Goal: Transaction & Acquisition: Purchase product/service

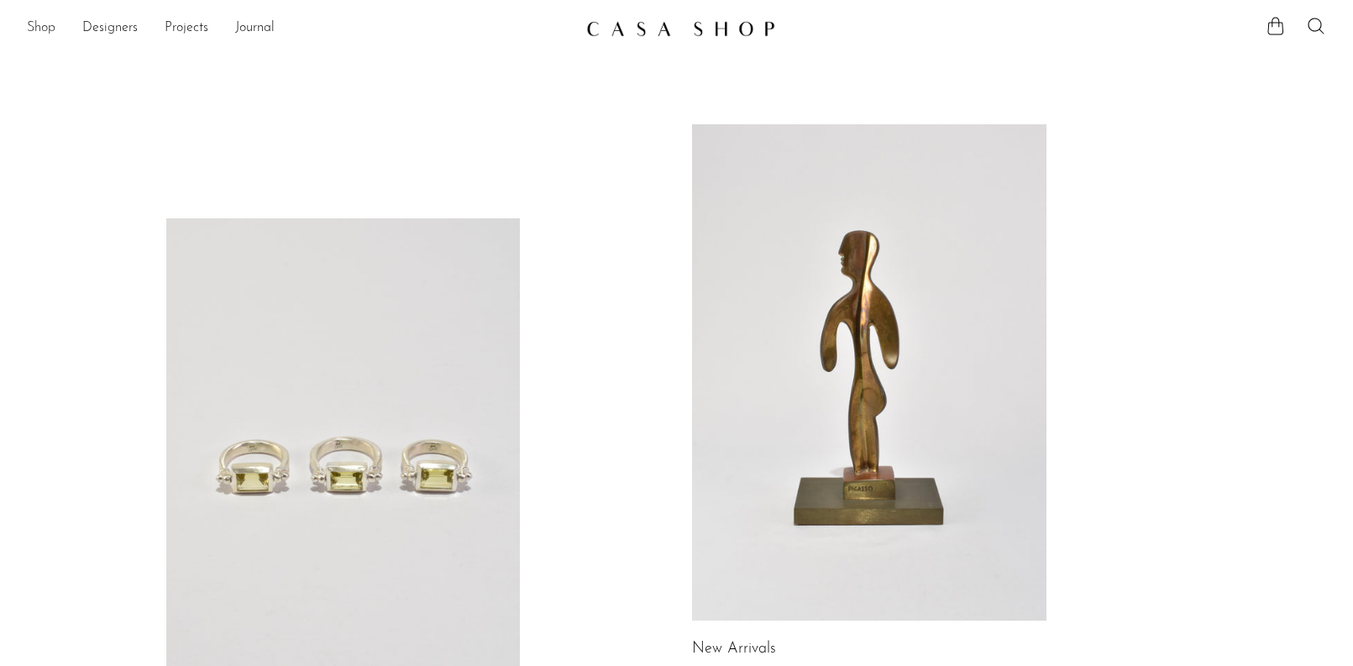
click at [45, 29] on link "Shop" at bounding box center [41, 29] width 29 height 22
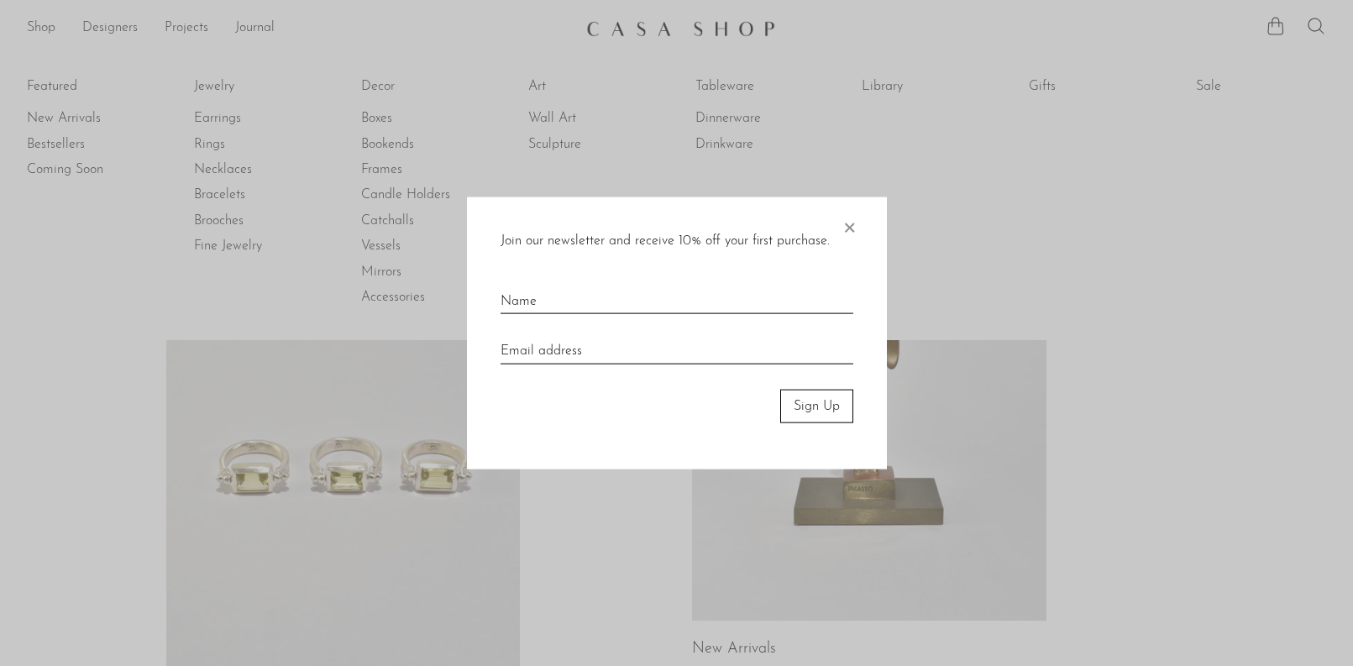
click at [213, 83] on div at bounding box center [676, 333] width 1353 height 666
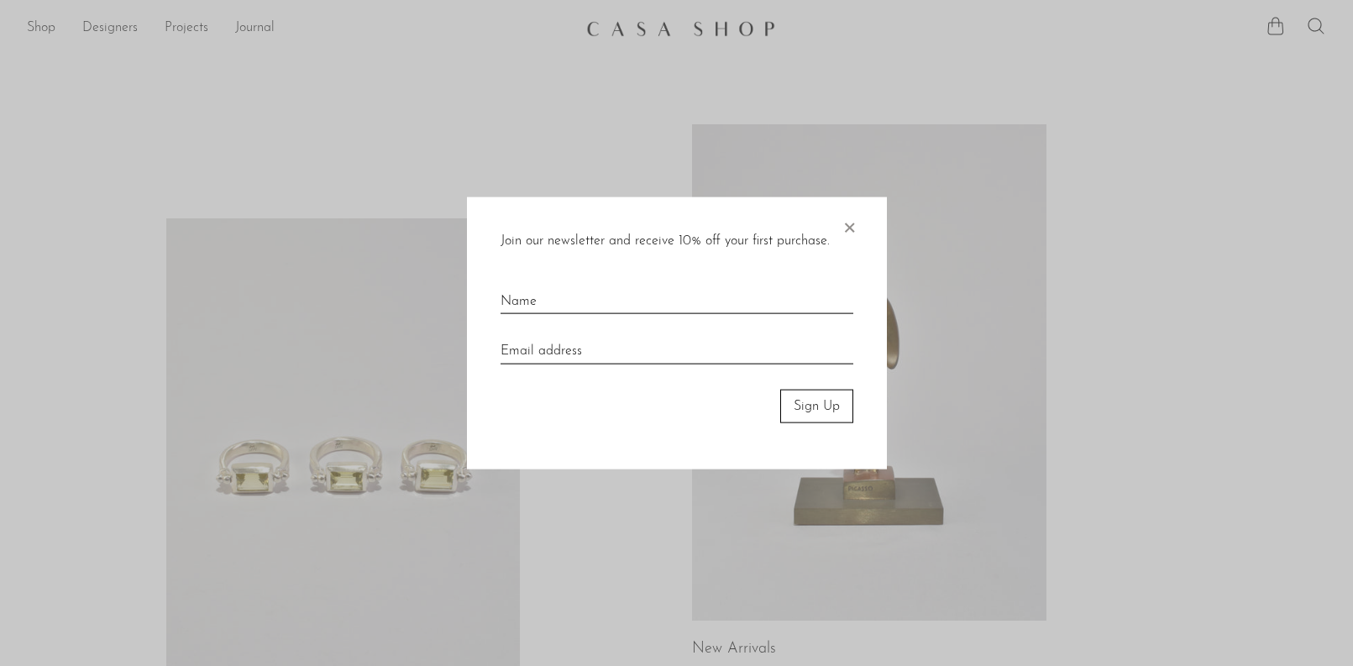
click at [848, 224] on span "×" at bounding box center [849, 224] width 17 height 54
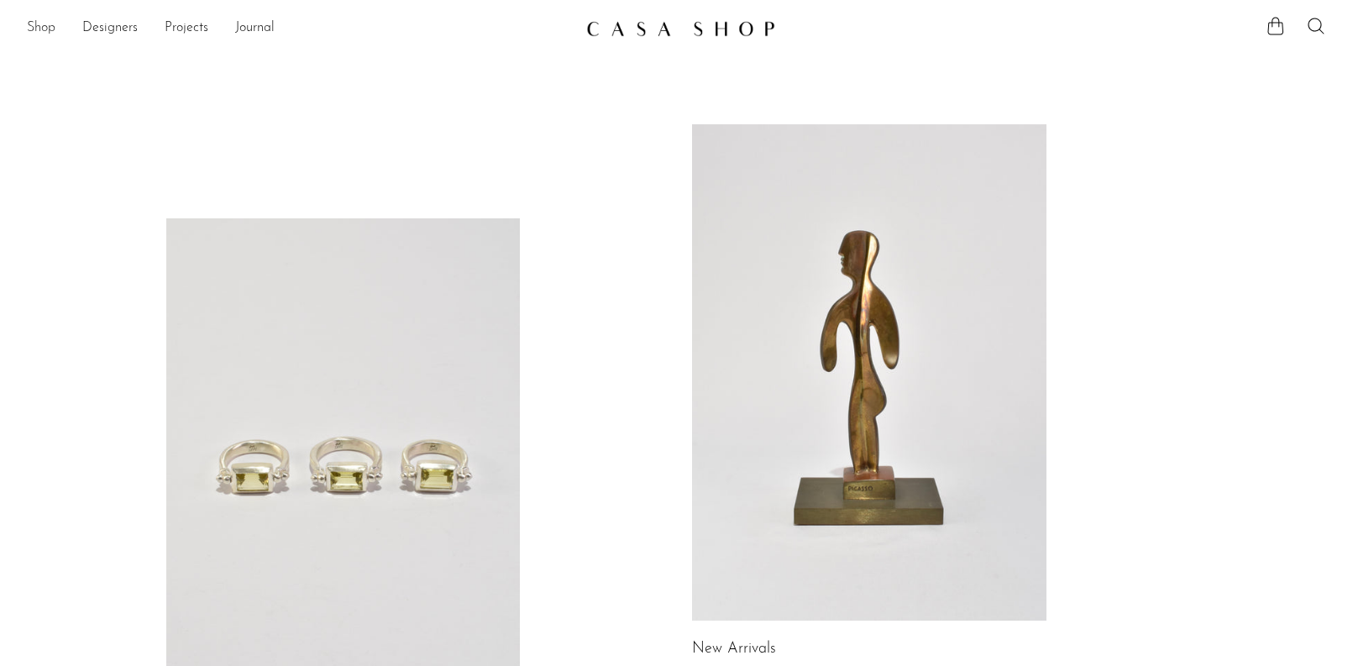
click at [46, 29] on link "Shop" at bounding box center [41, 29] width 29 height 22
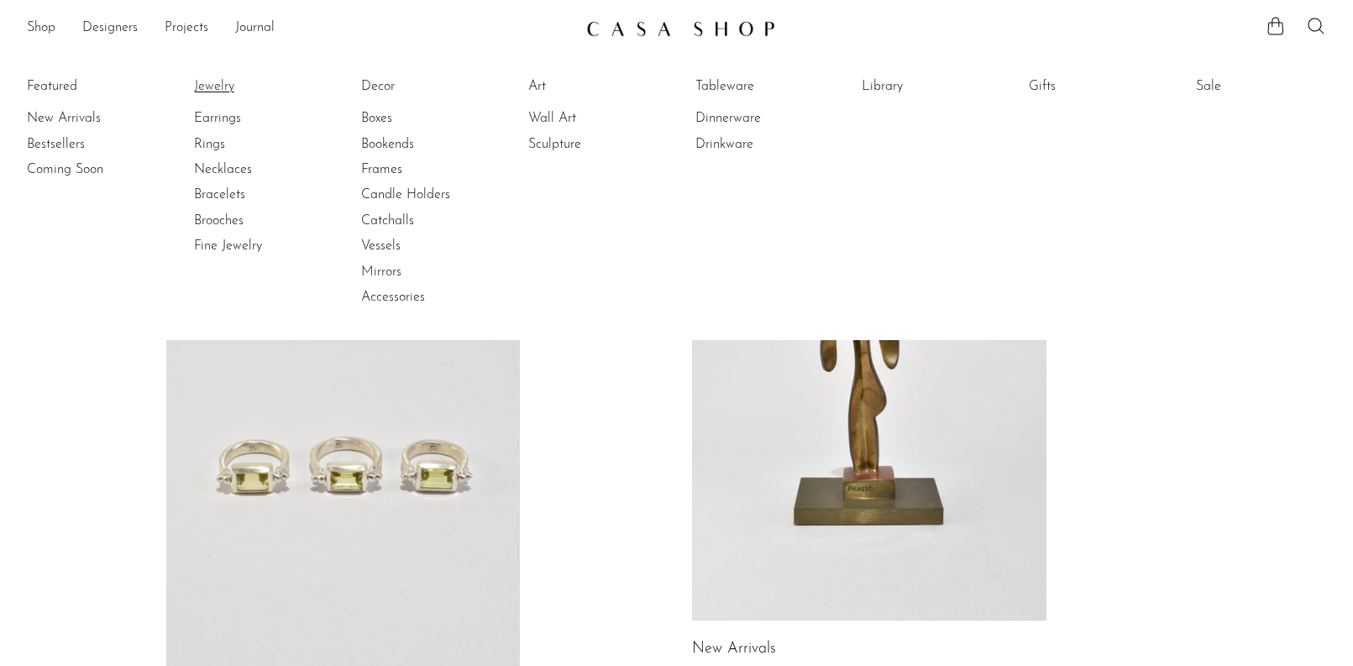
click at [209, 91] on link "Jewelry" at bounding box center [257, 86] width 126 height 18
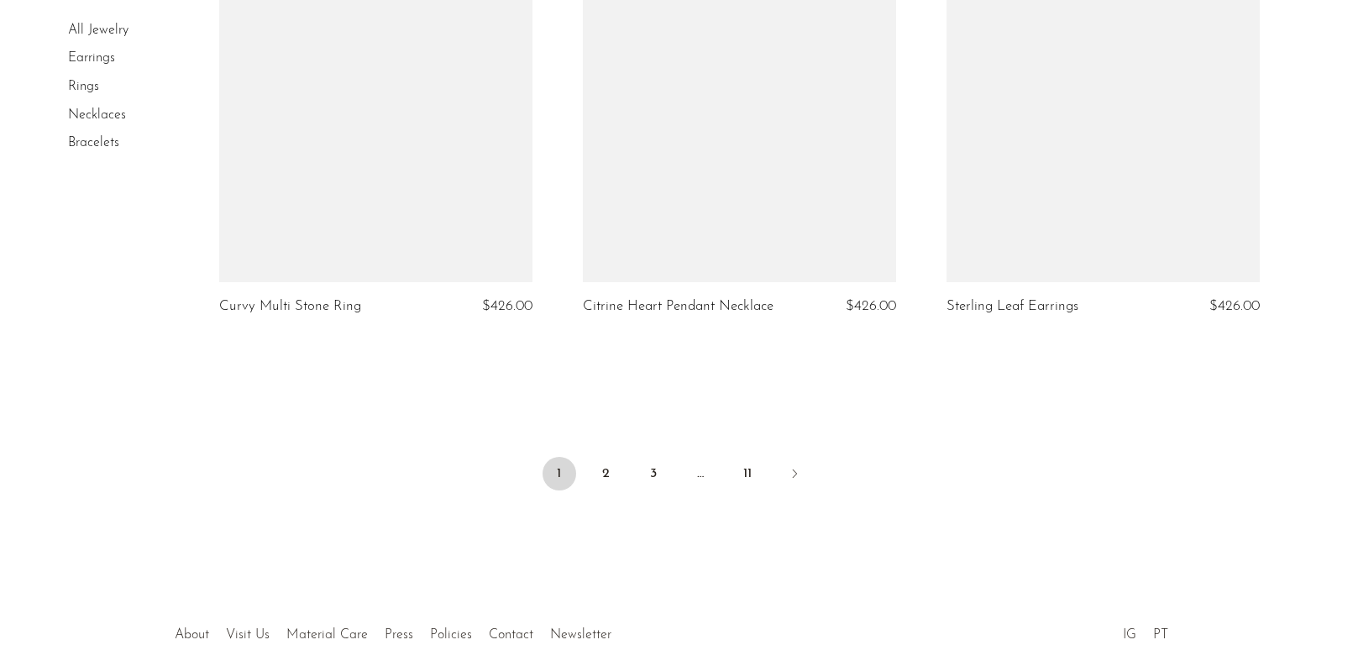
scroll to position [6085, 0]
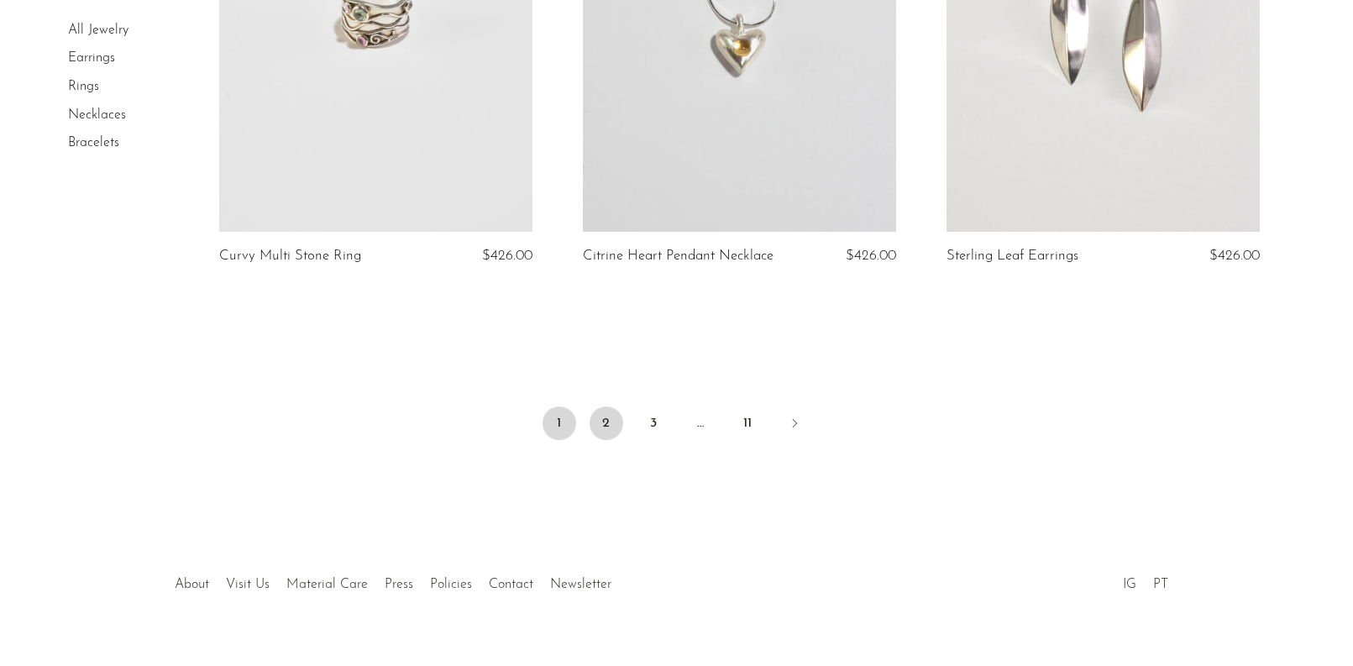
click at [616, 407] on link "2" at bounding box center [607, 424] width 34 height 34
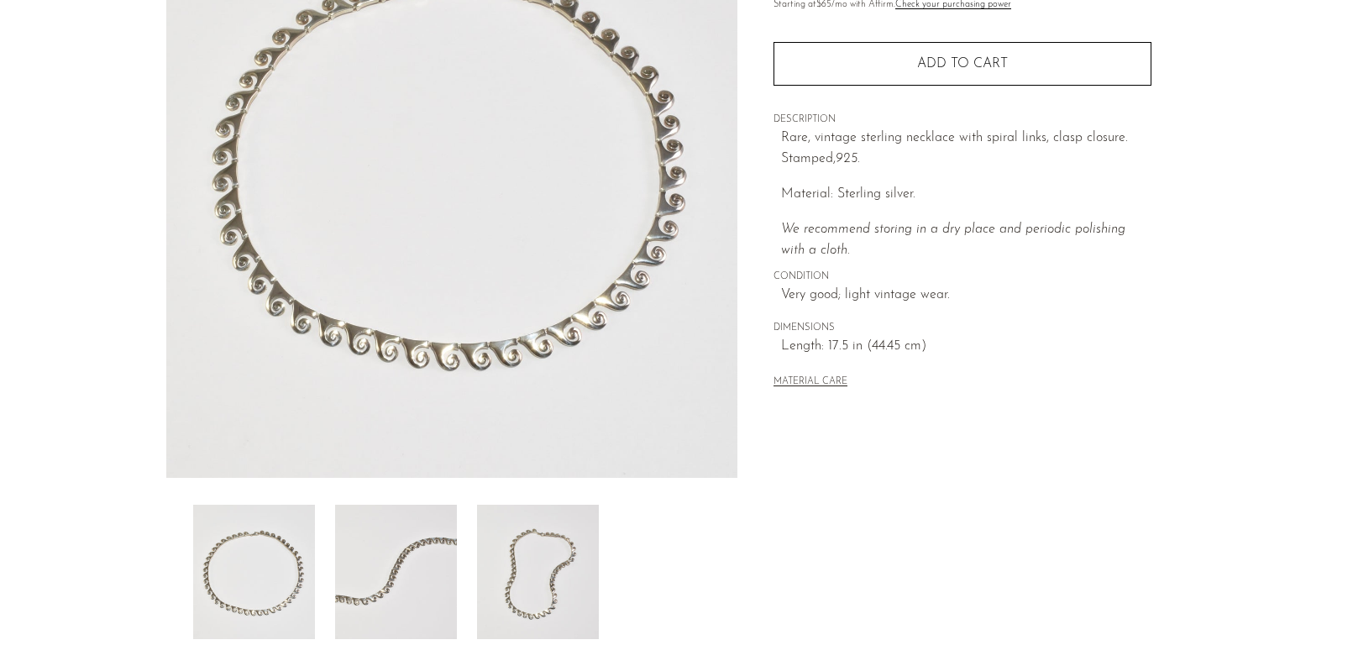
scroll to position [133, 0]
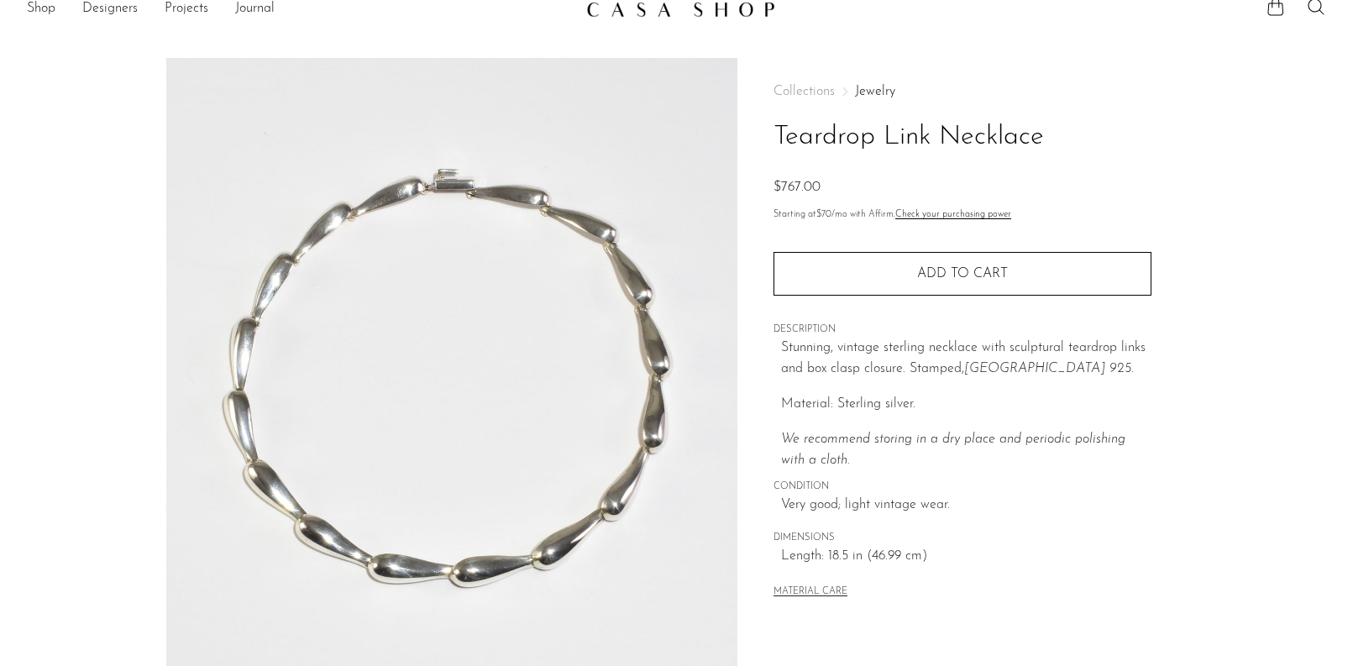
scroll to position [165, 0]
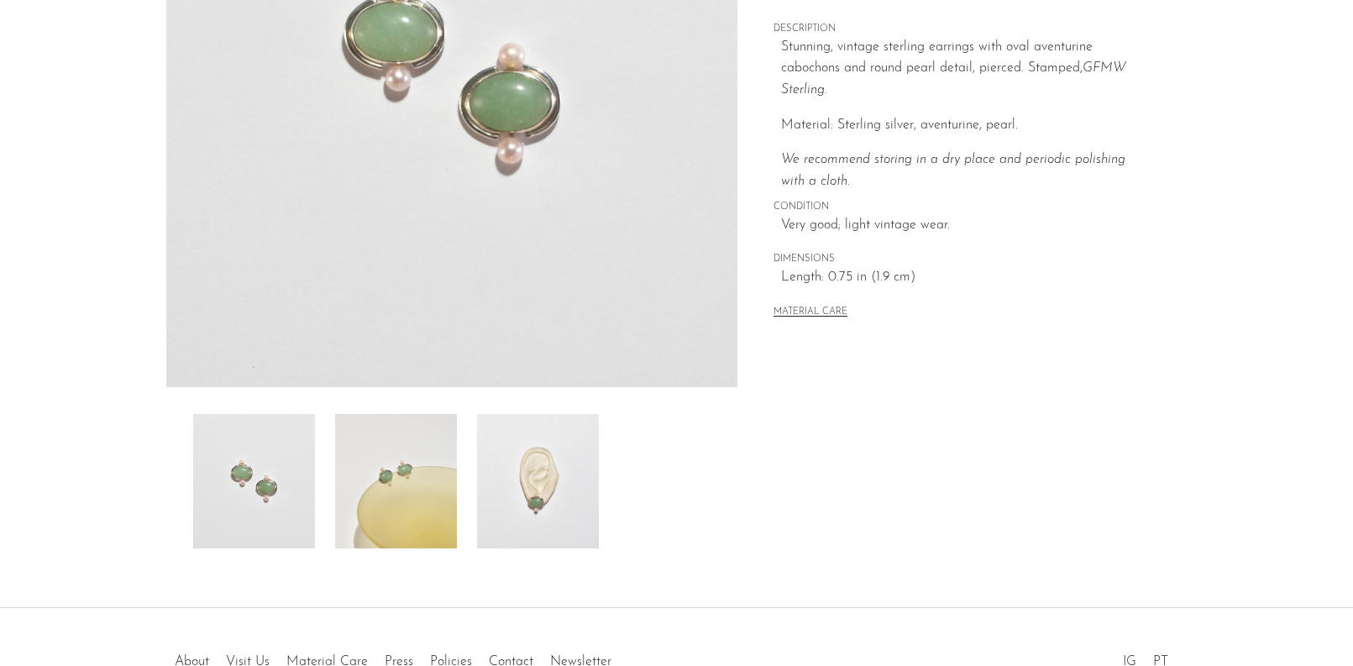
scroll to position [362, 0]
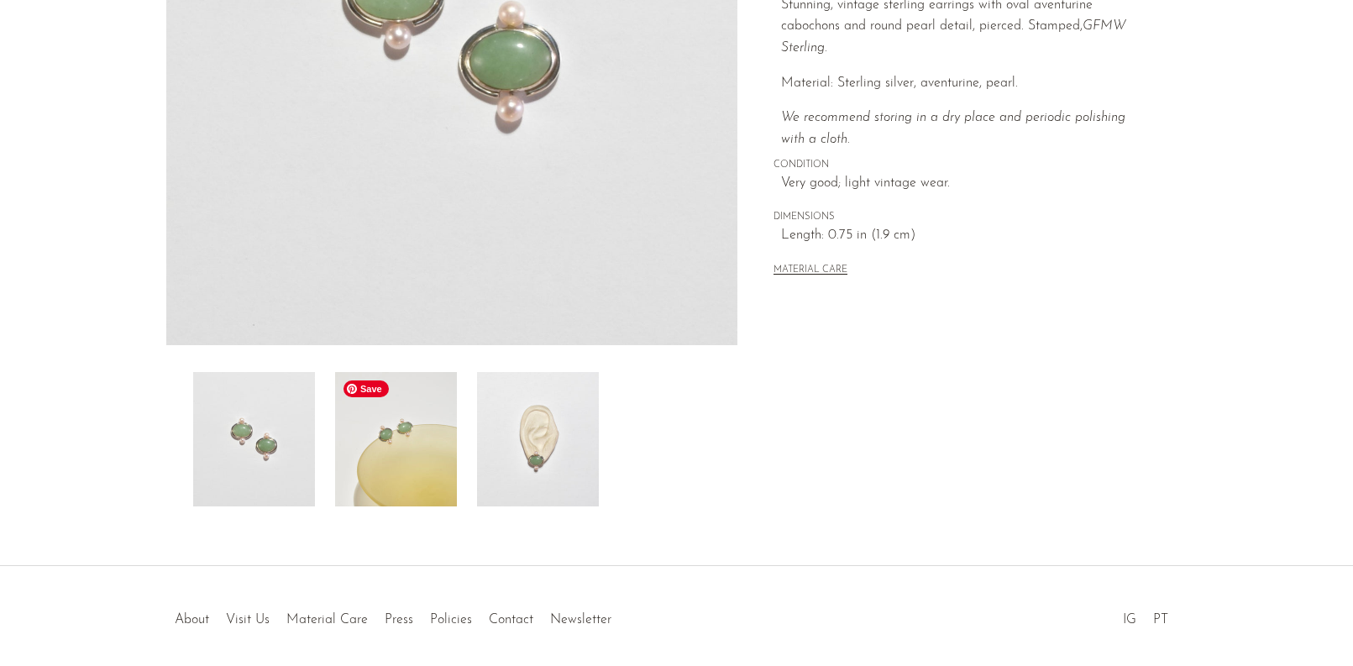
click at [411, 442] on img at bounding box center [396, 439] width 122 height 134
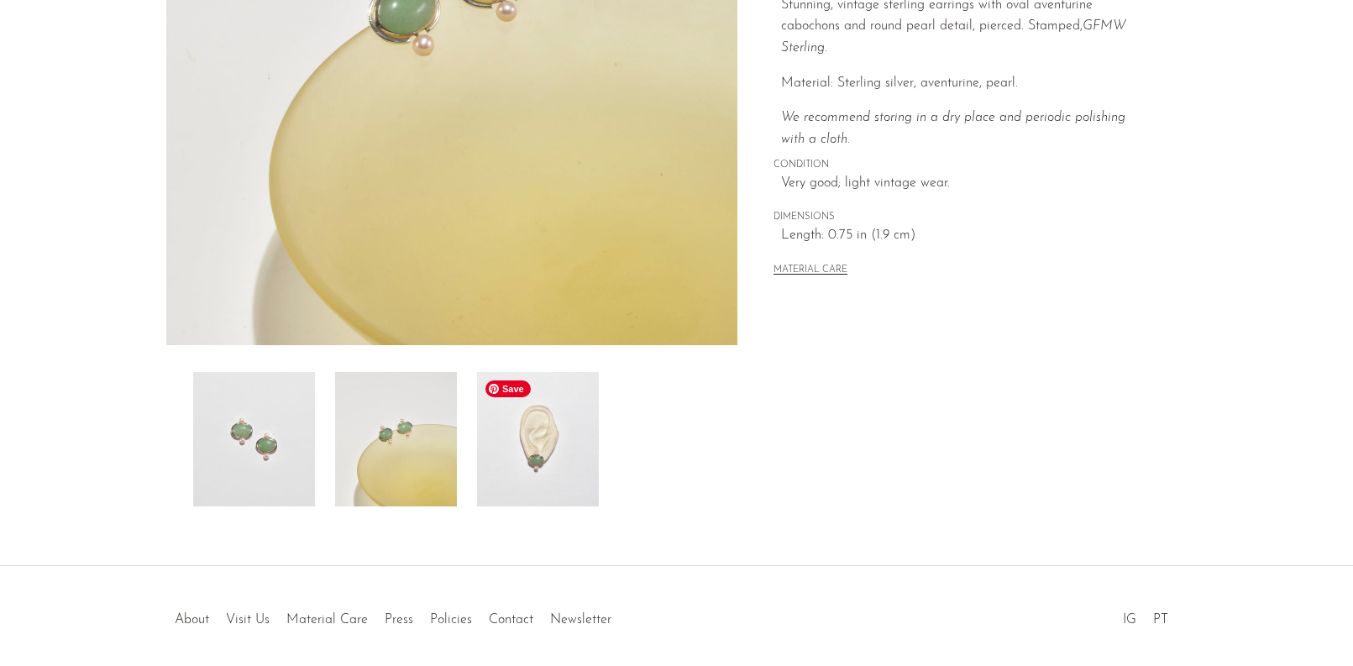
click at [499, 467] on img at bounding box center [538, 439] width 122 height 134
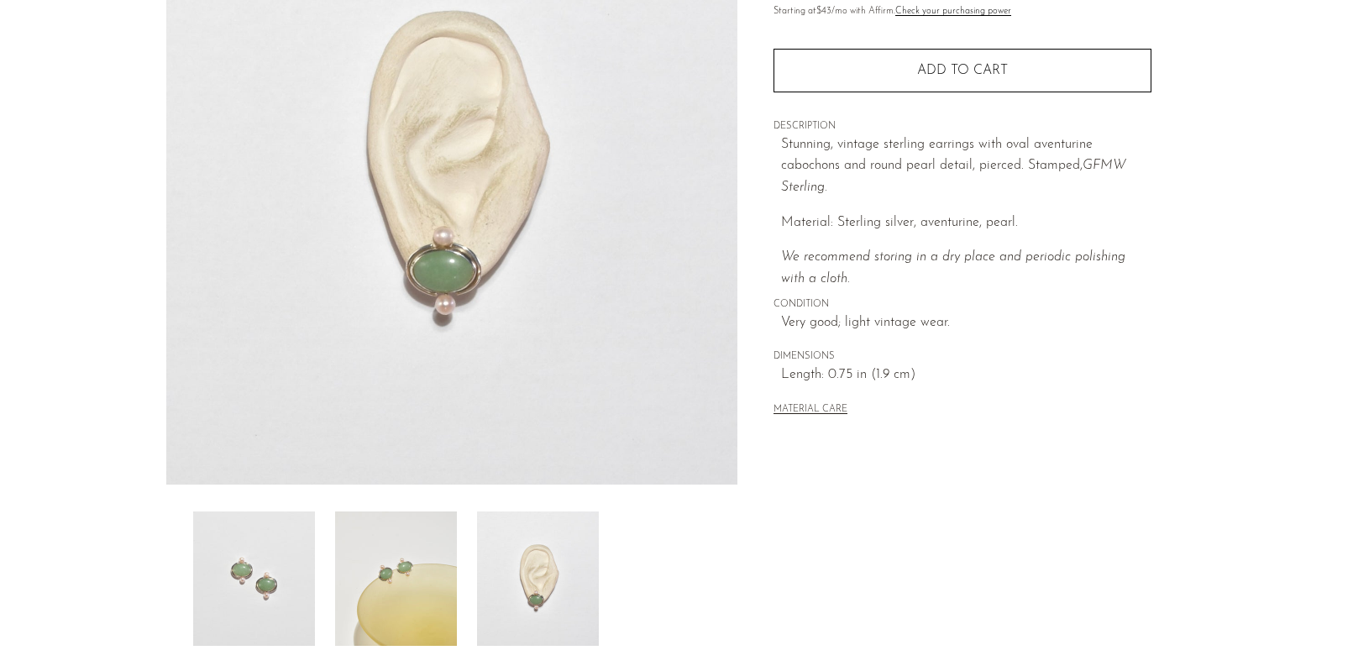
scroll to position [89, 0]
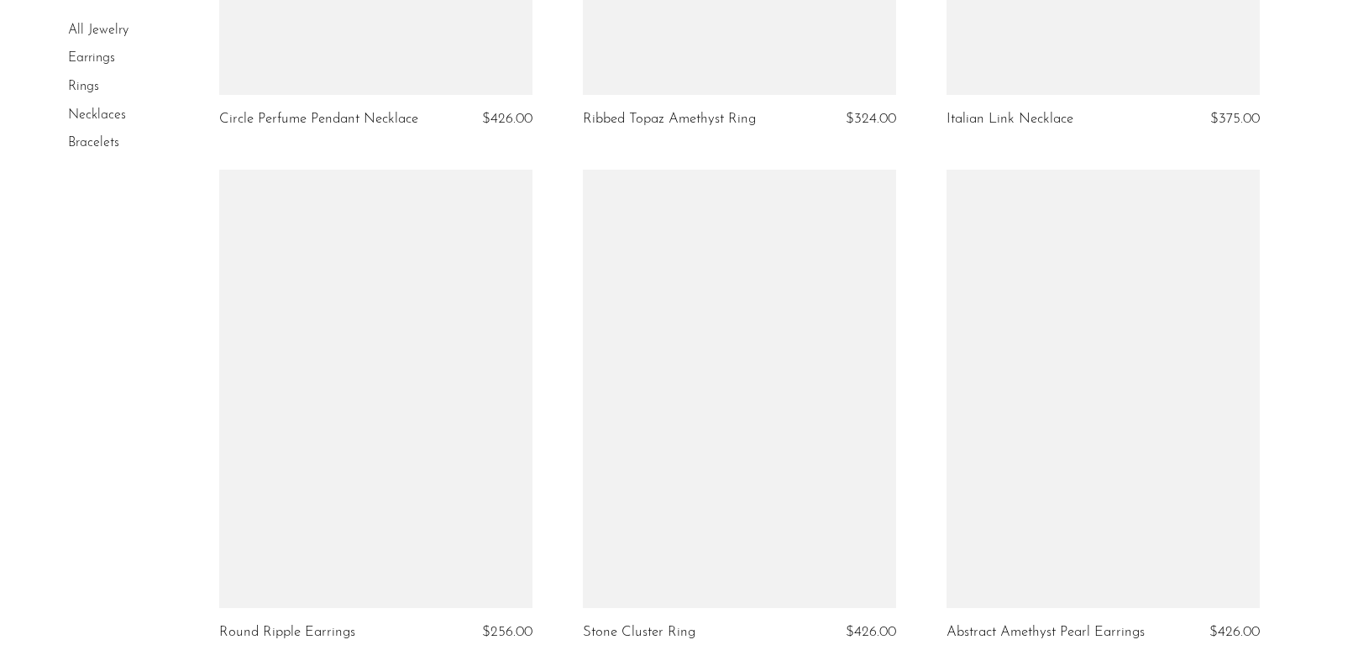
scroll to position [6069, 0]
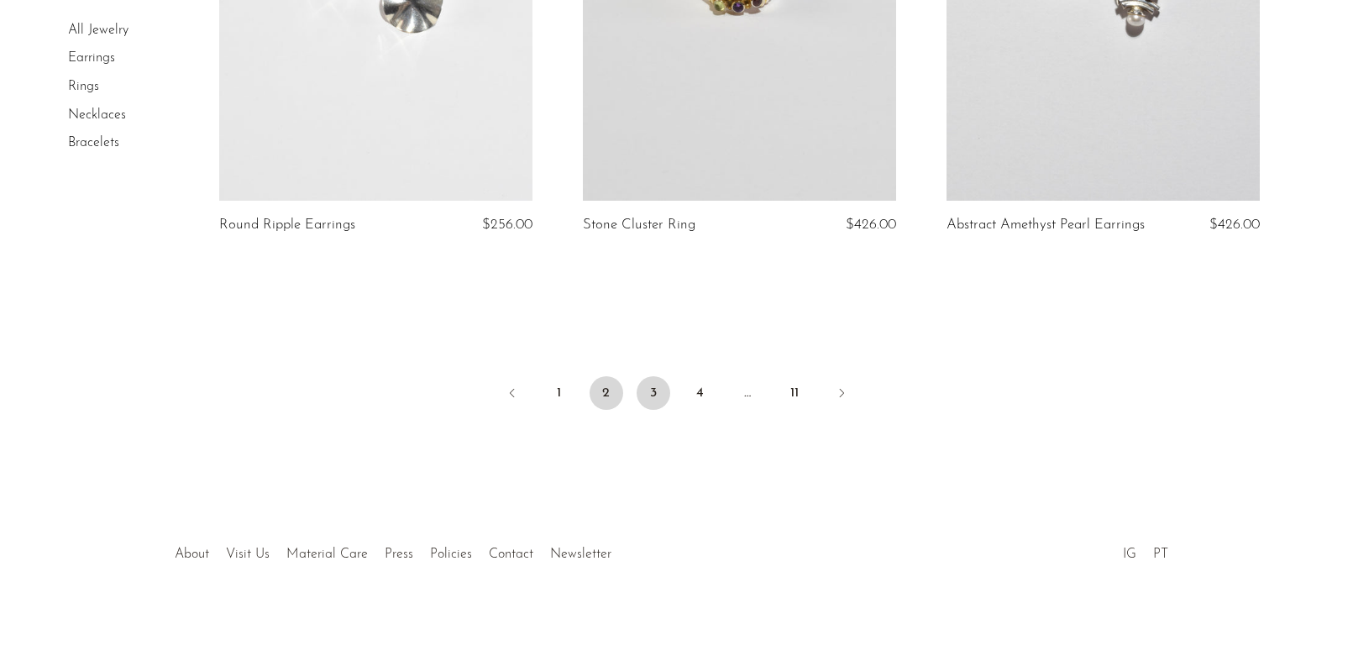
click at [654, 382] on link "3" at bounding box center [654, 393] width 34 height 34
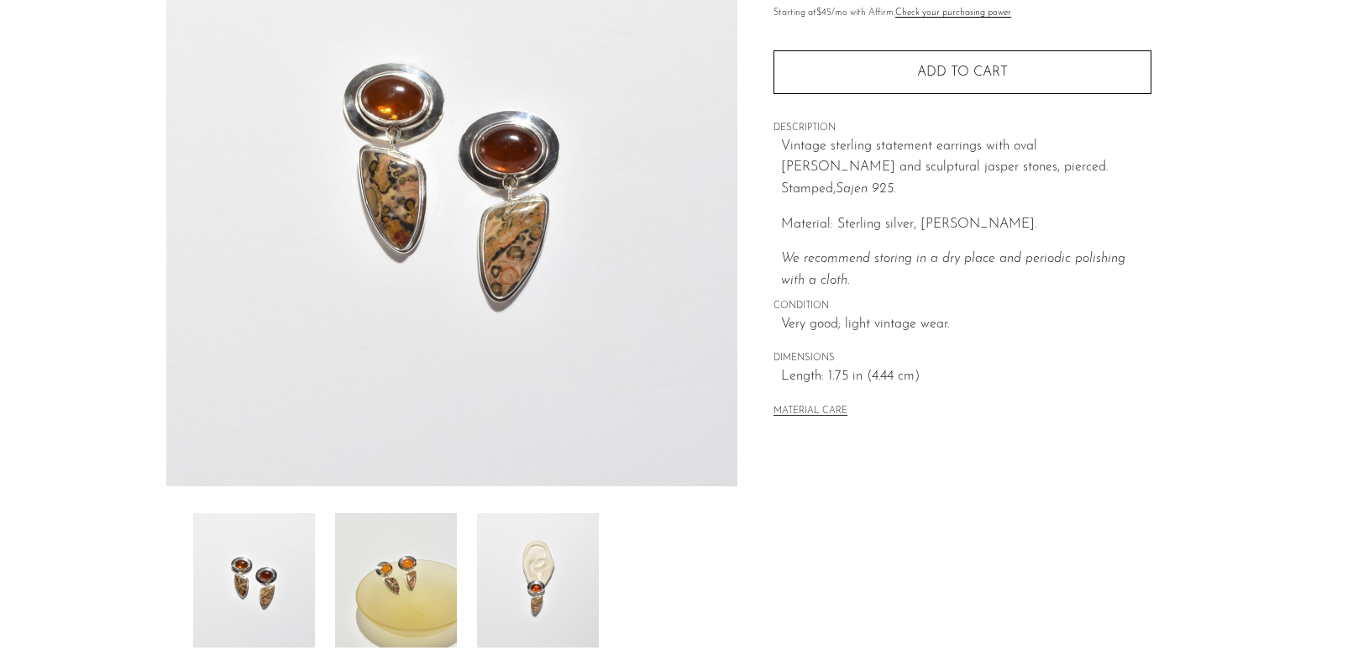
scroll to position [320, 0]
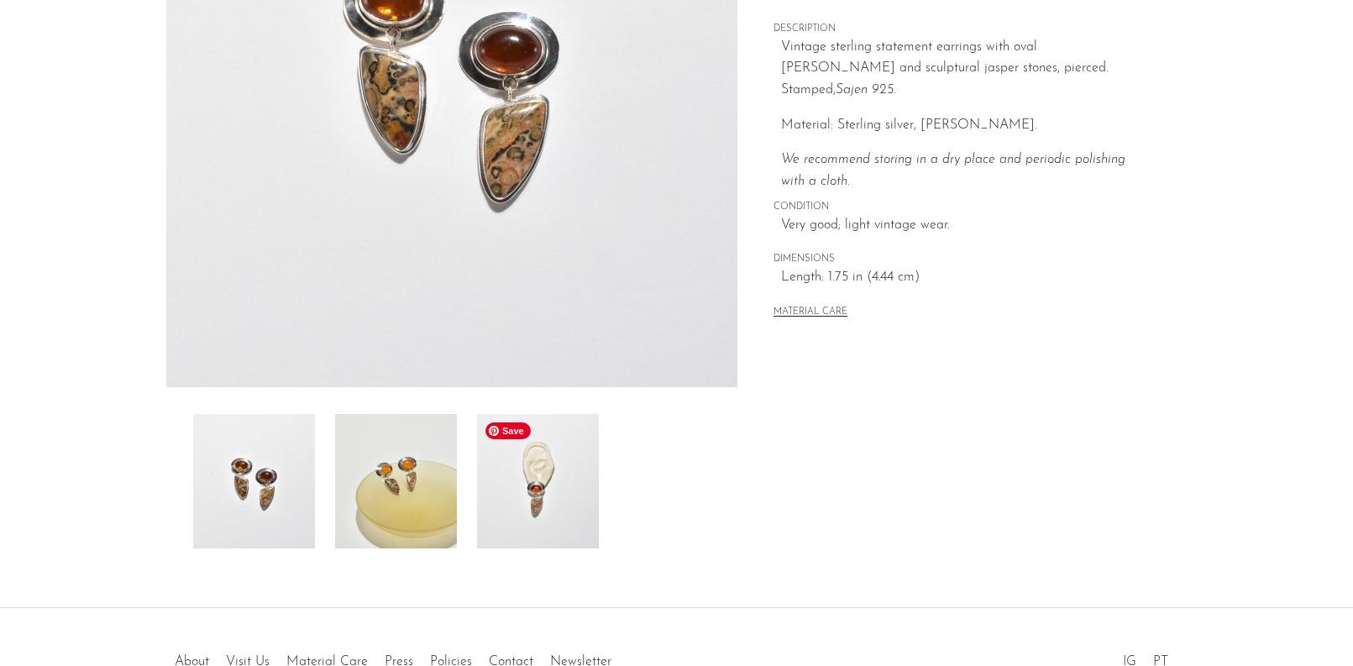
click at [557, 481] on img at bounding box center [538, 481] width 122 height 134
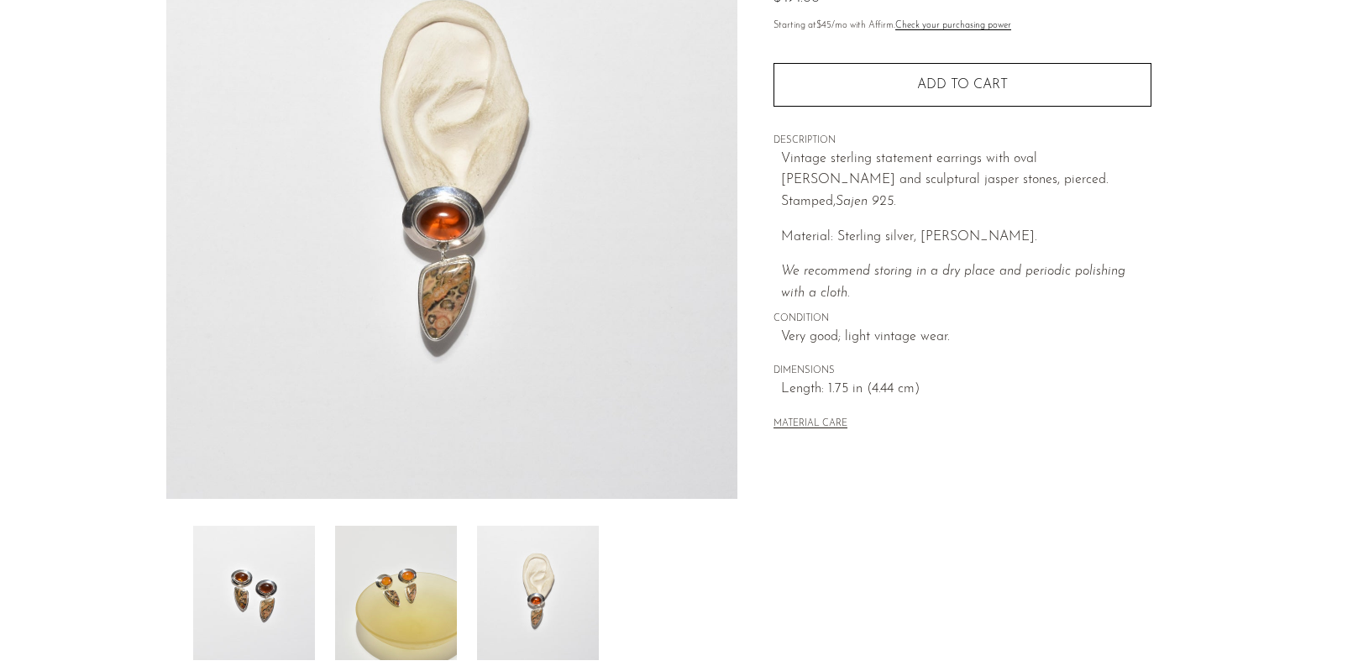
scroll to position [91, 0]
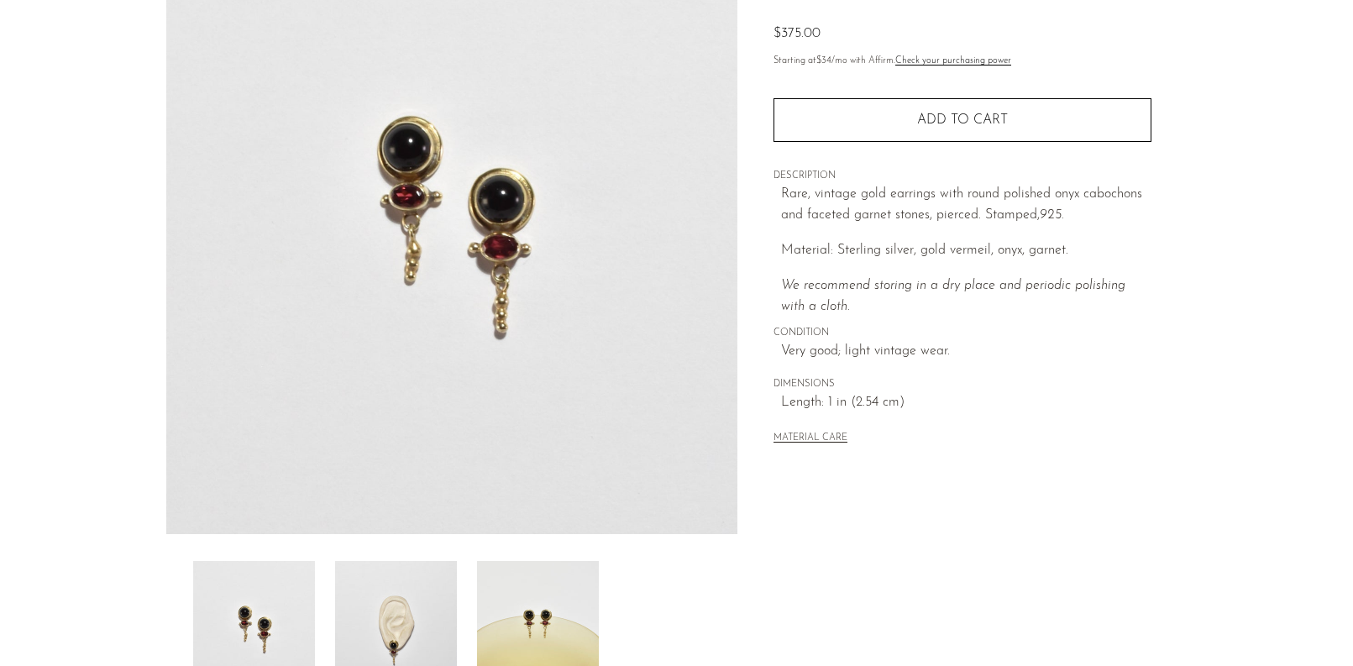
scroll to position [353, 0]
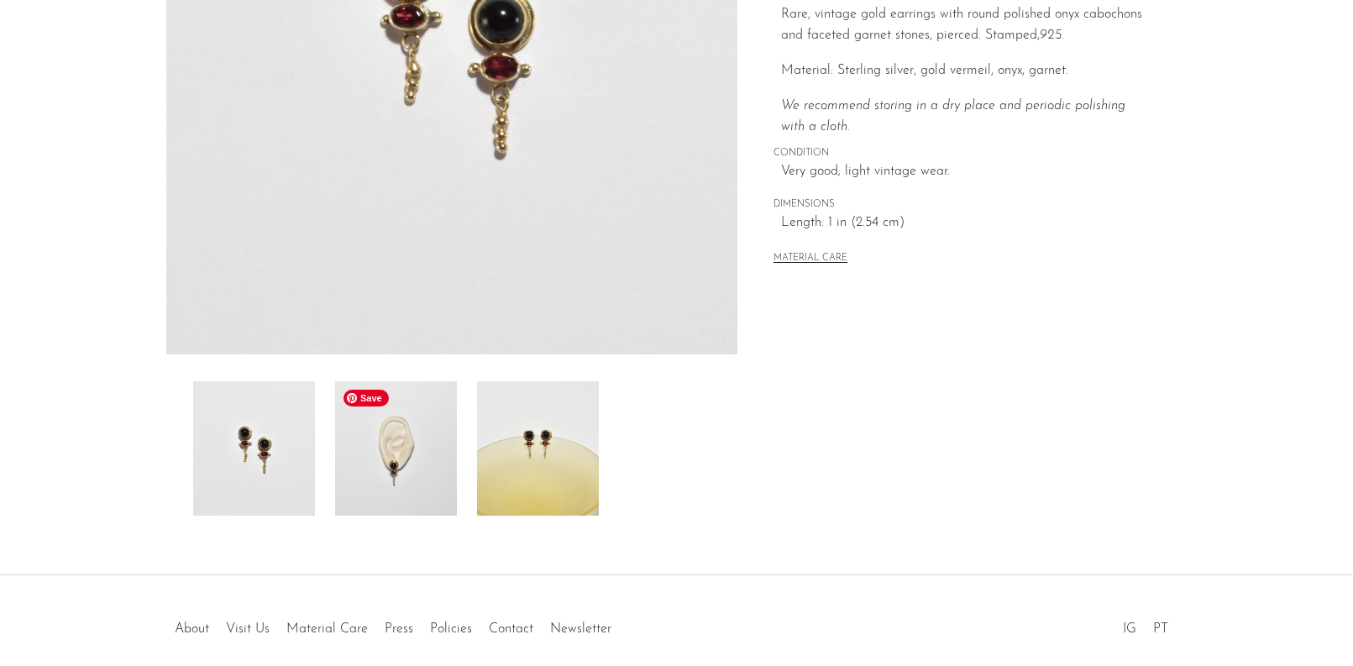
click at [405, 468] on img at bounding box center [396, 448] width 122 height 134
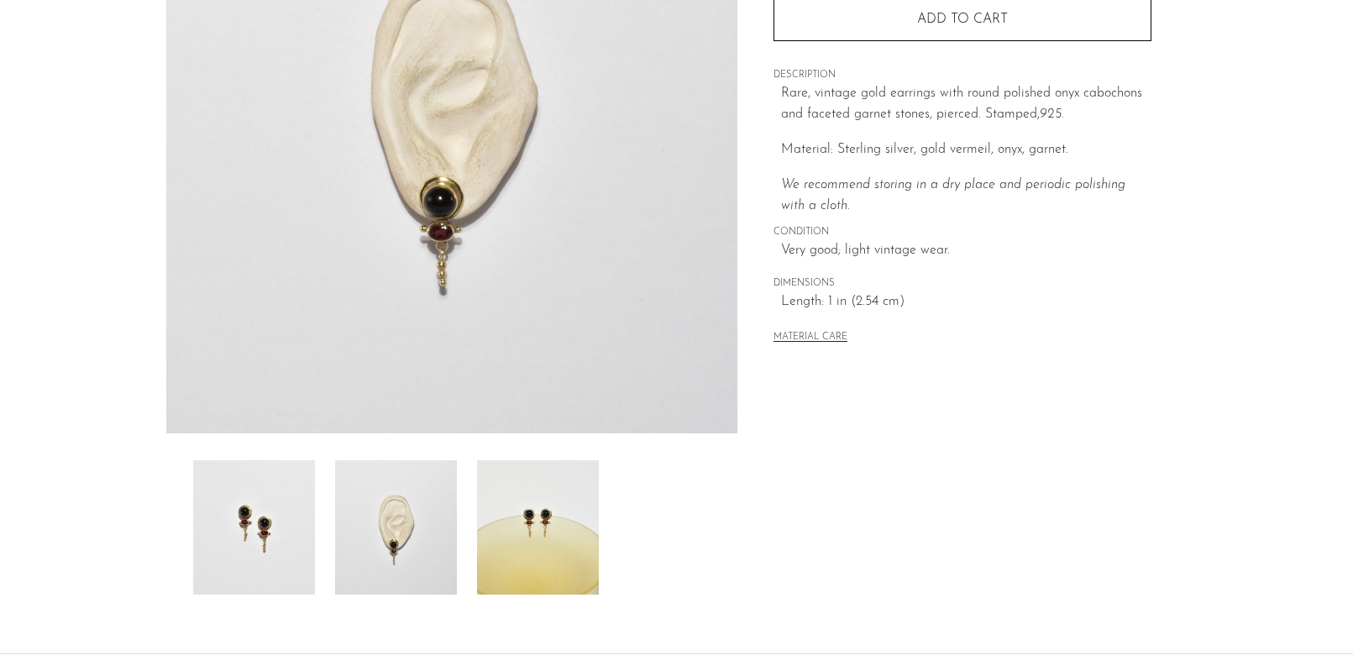
scroll to position [182, 0]
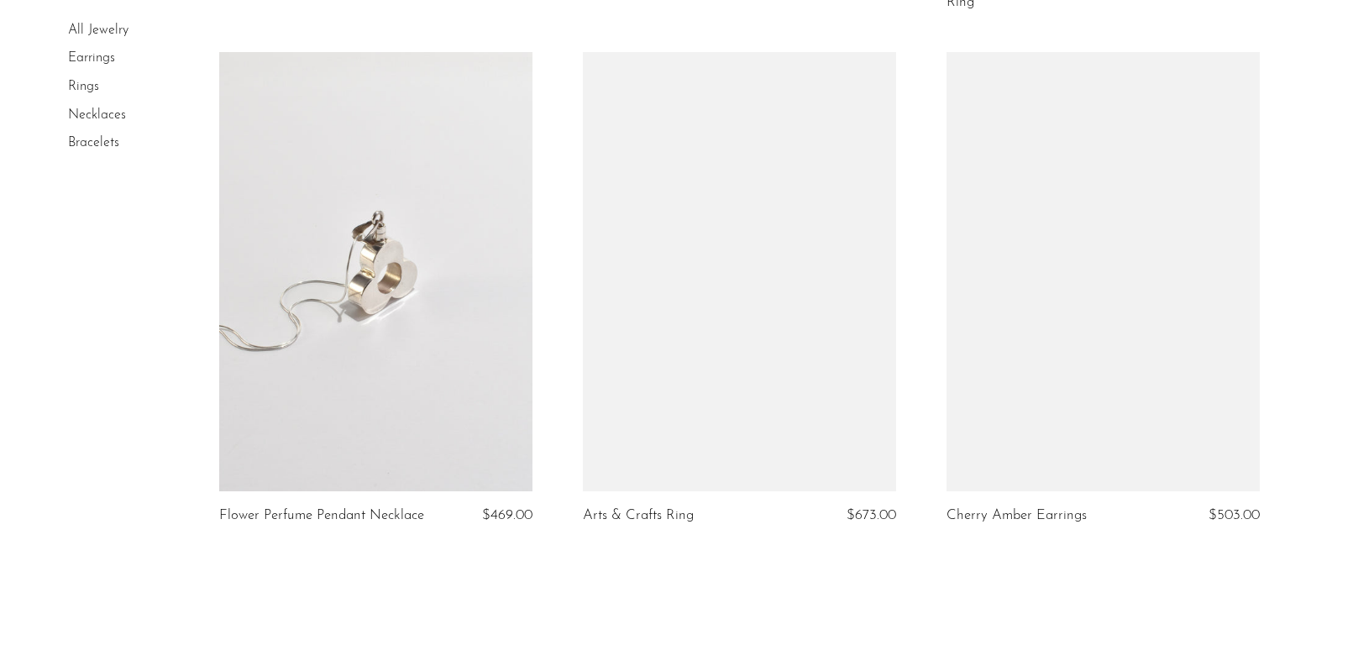
scroll to position [6054, 0]
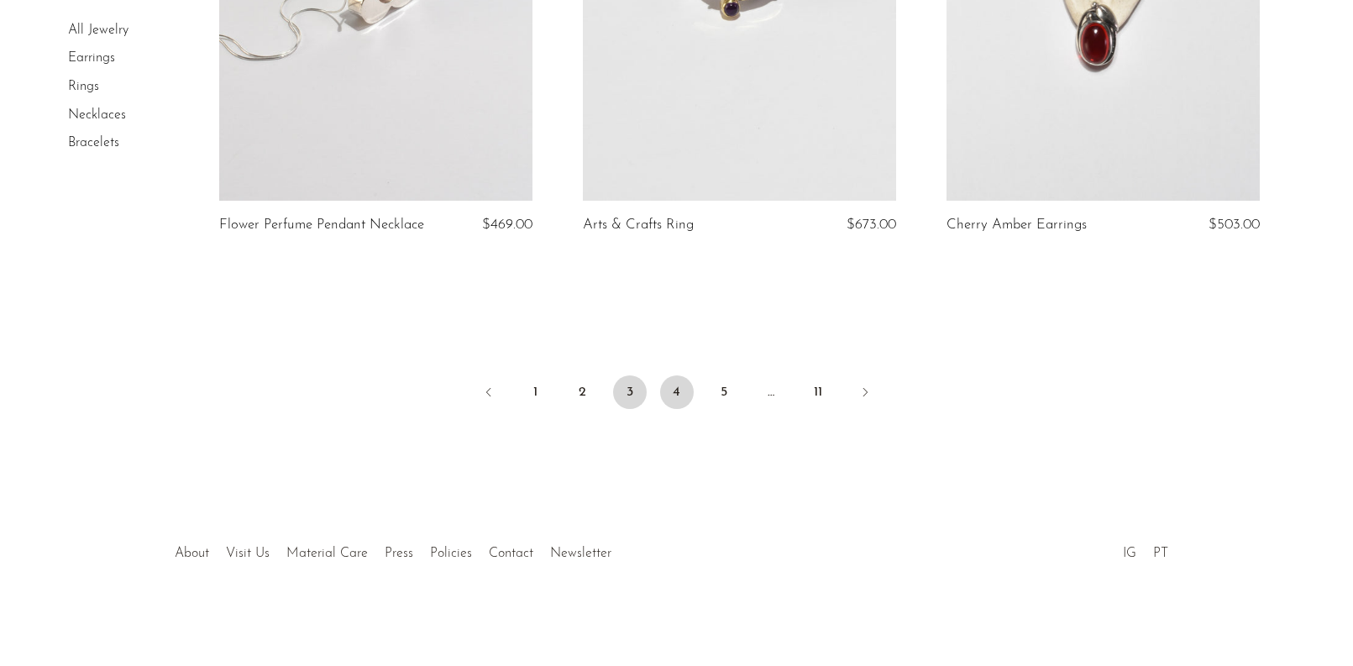
click at [675, 394] on link "4" at bounding box center [677, 392] width 34 height 34
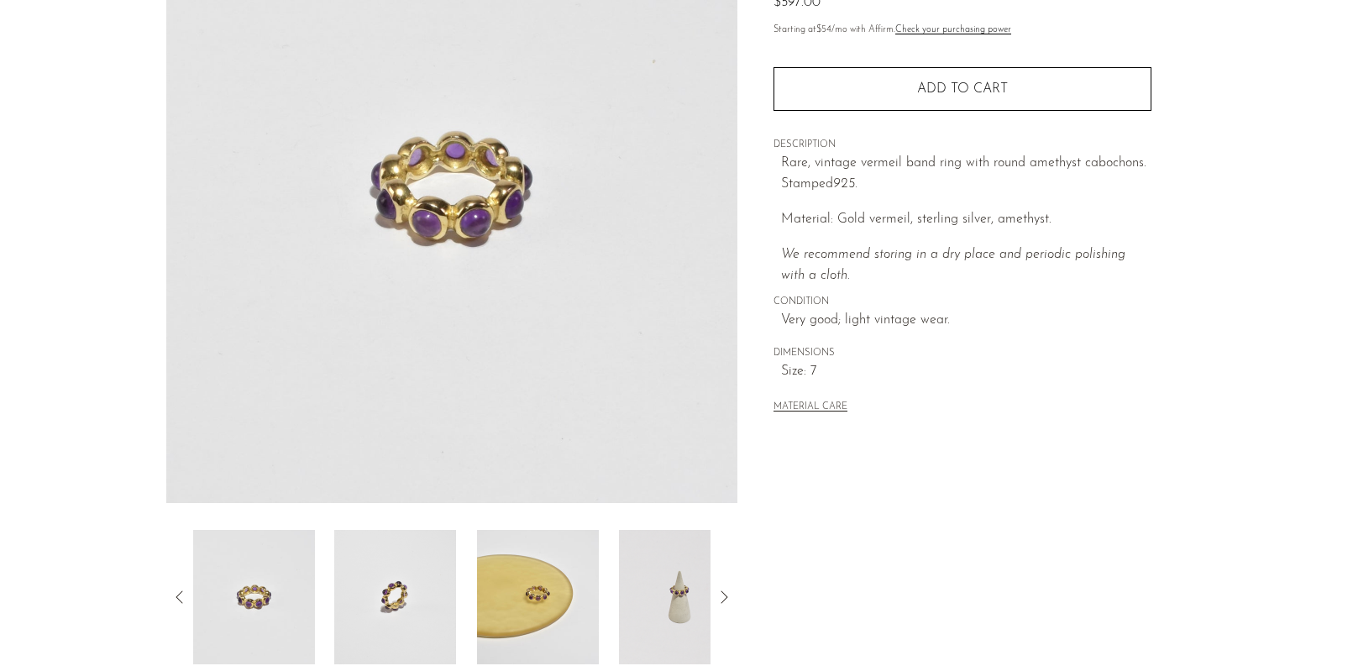
scroll to position [126, 0]
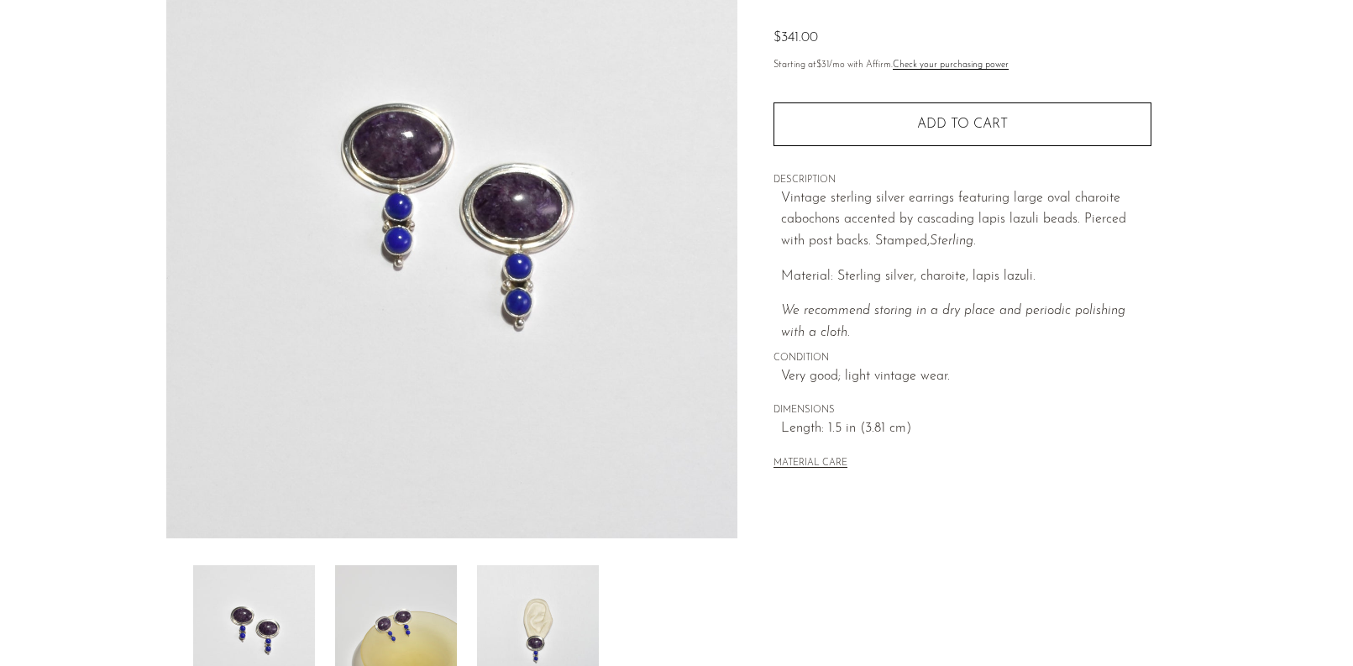
scroll to position [347, 0]
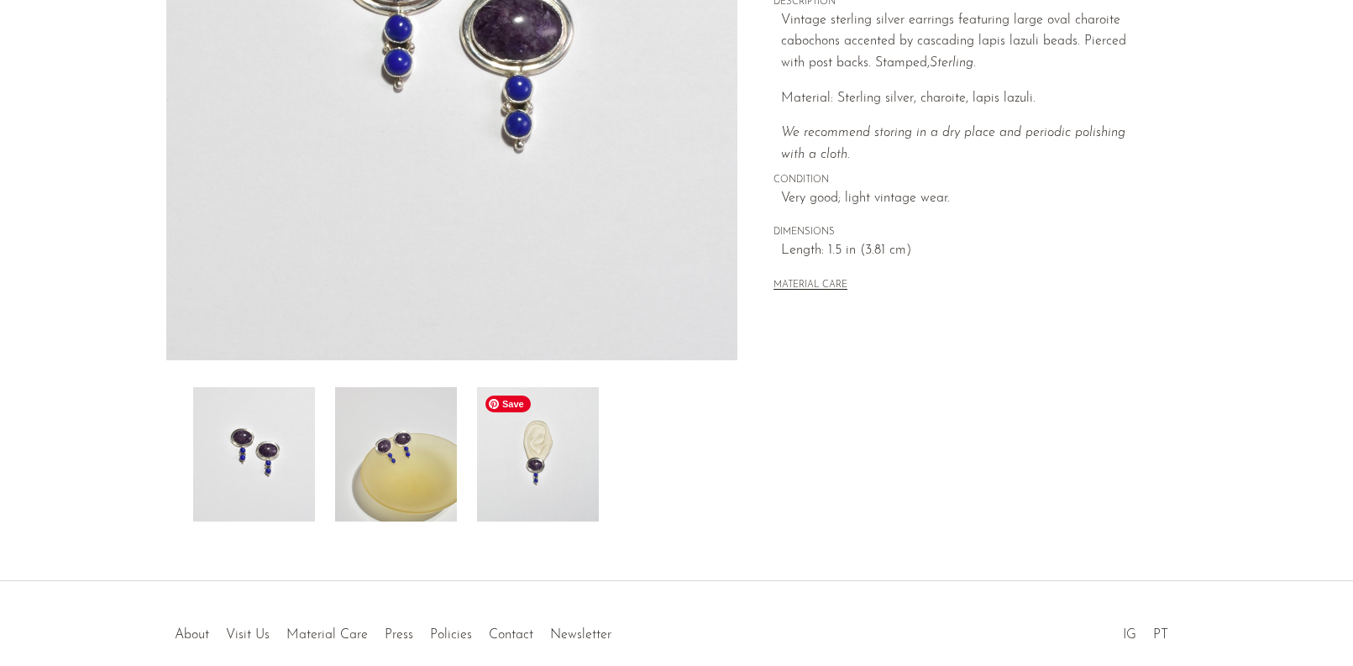
click at [543, 465] on img at bounding box center [538, 454] width 122 height 134
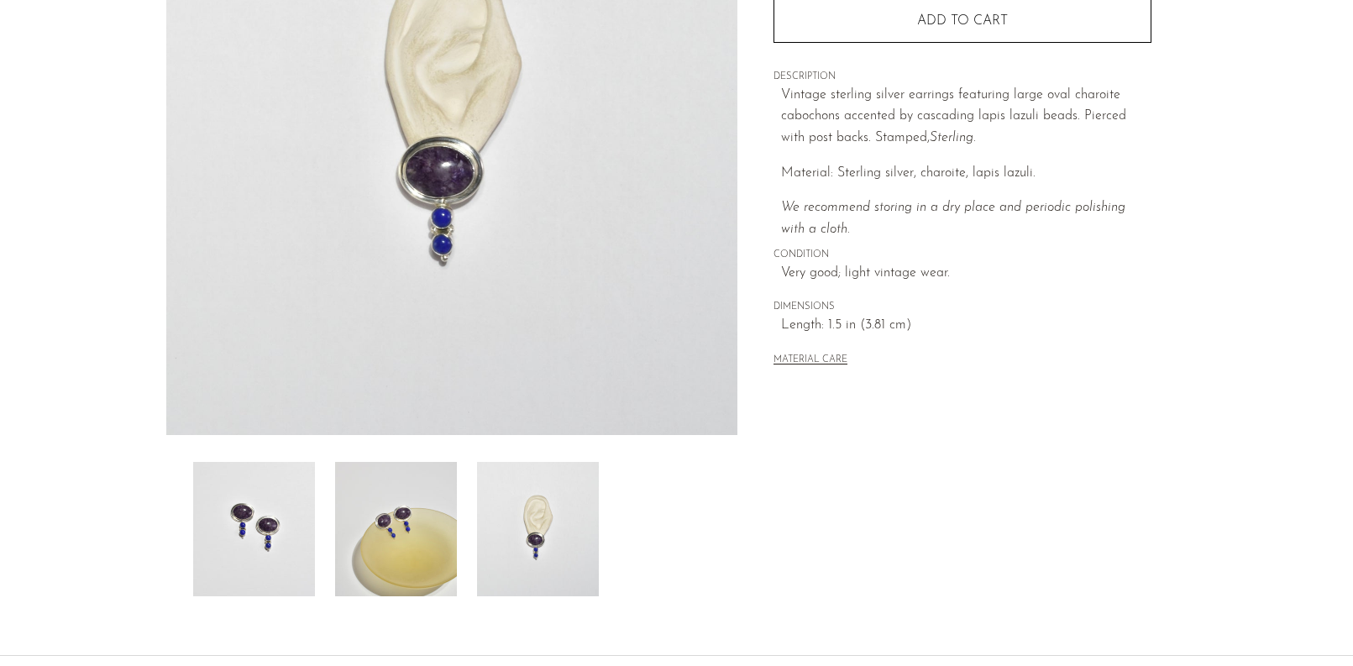
scroll to position [127, 0]
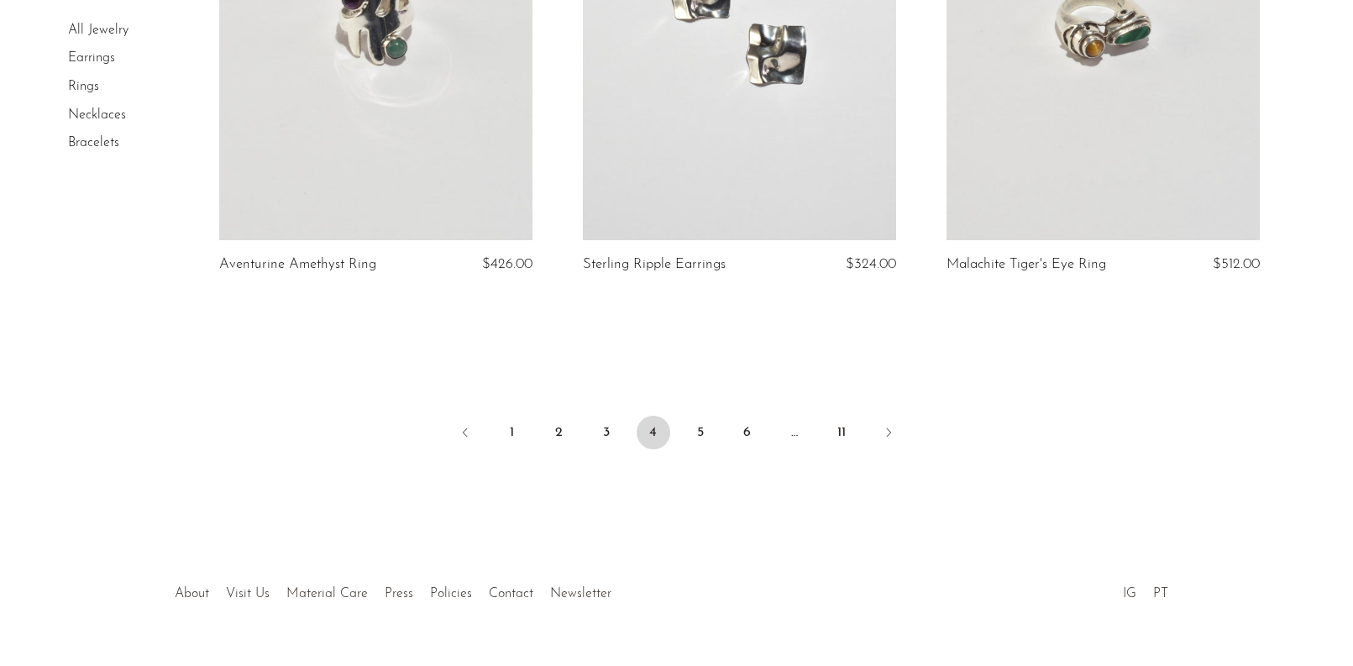
scroll to position [6038, 0]
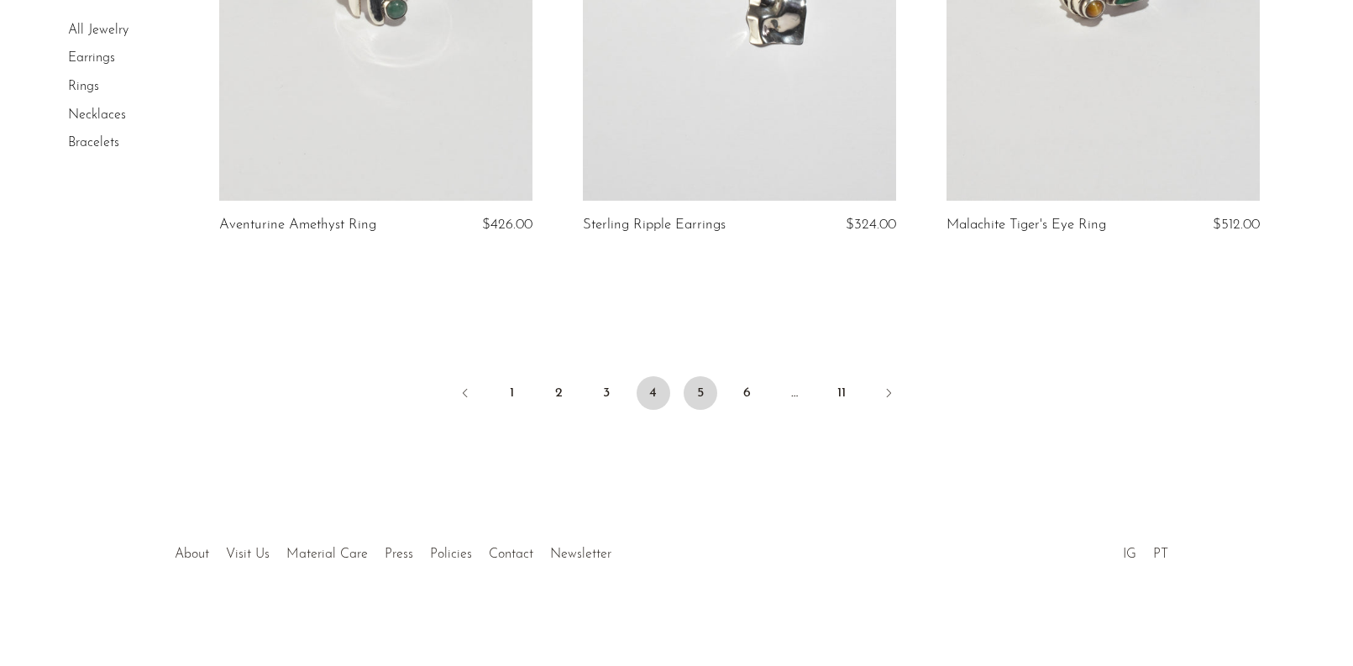
click at [698, 389] on link "5" at bounding box center [701, 393] width 34 height 34
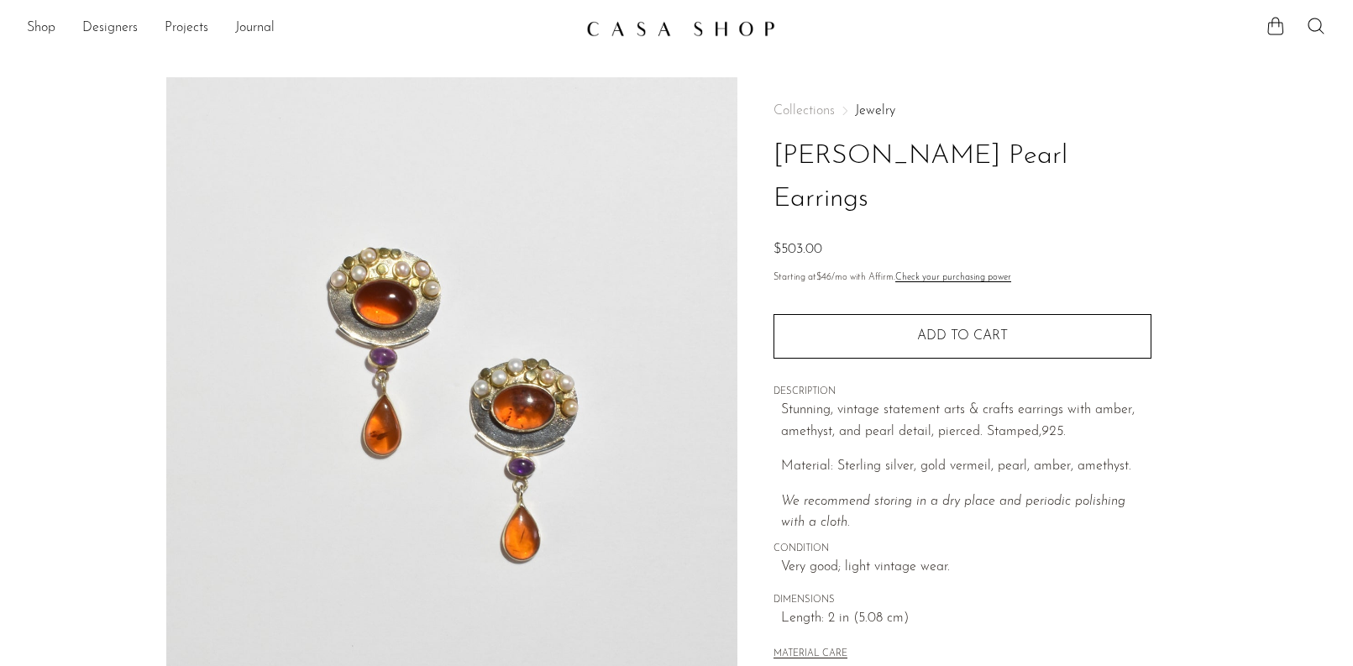
scroll to position [275, 0]
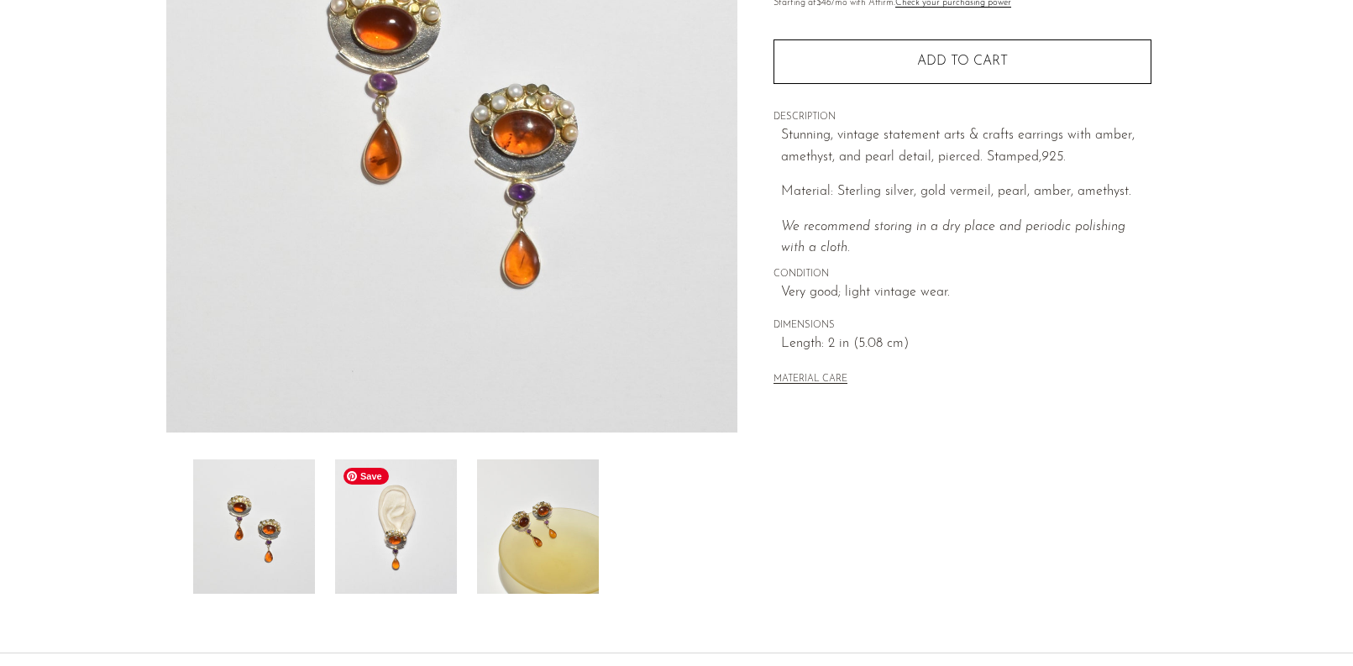
click at [444, 551] on img at bounding box center [396, 526] width 122 height 134
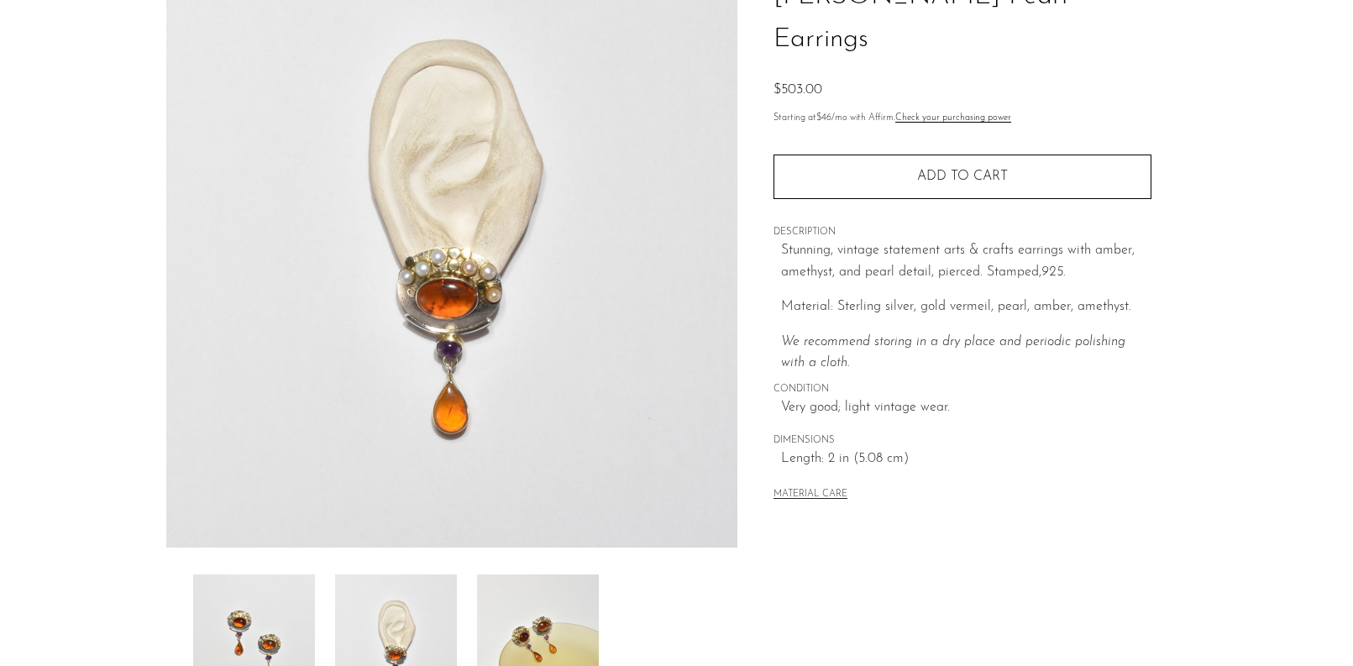
scroll to position [57, 0]
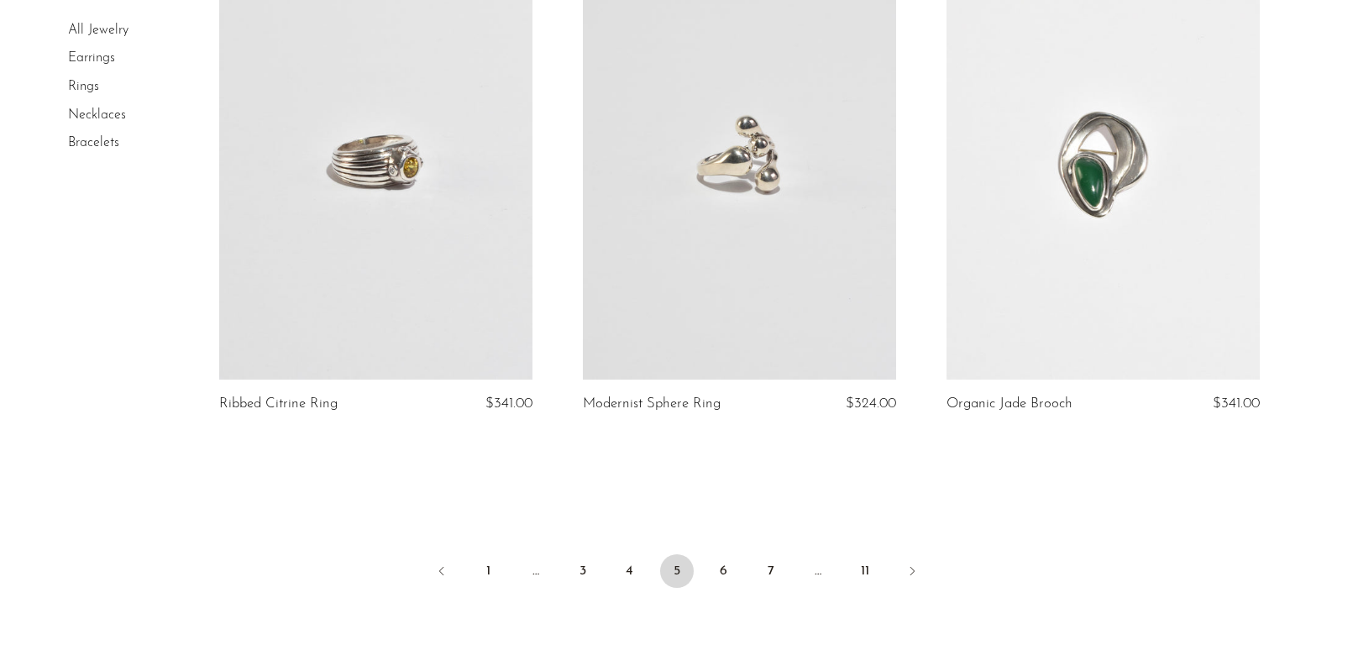
scroll to position [6054, 0]
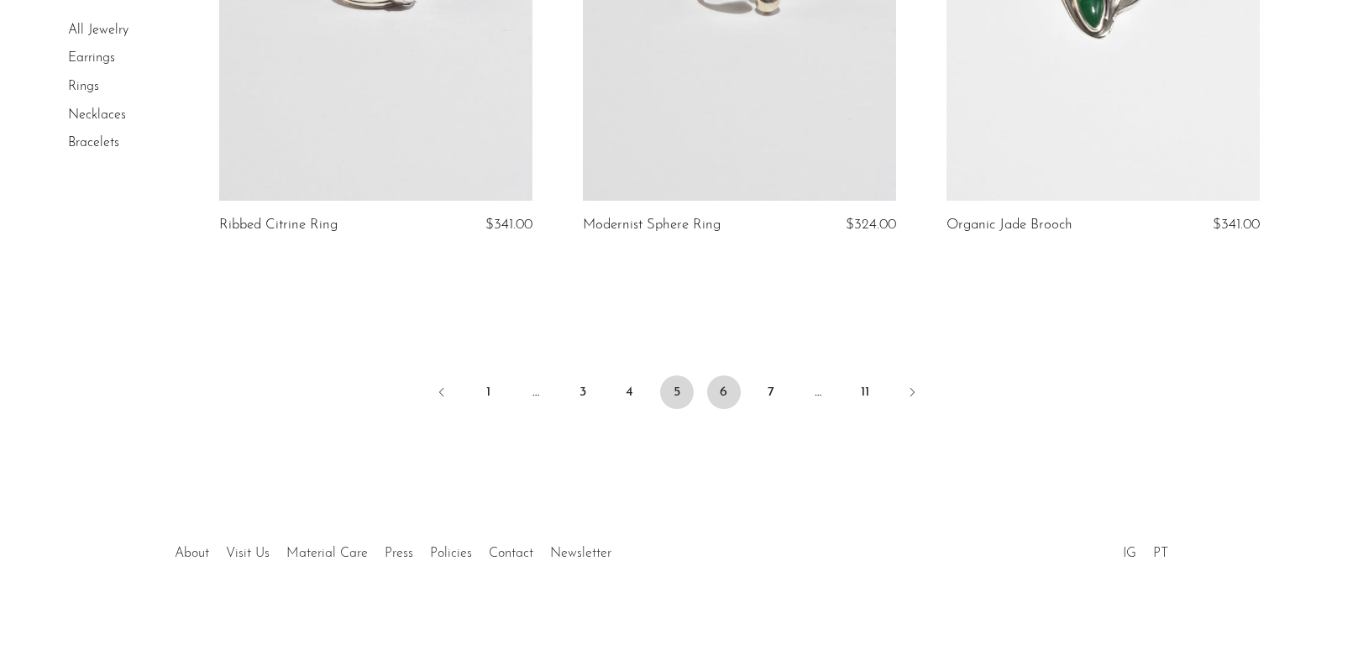
click at [727, 391] on link "6" at bounding box center [724, 392] width 34 height 34
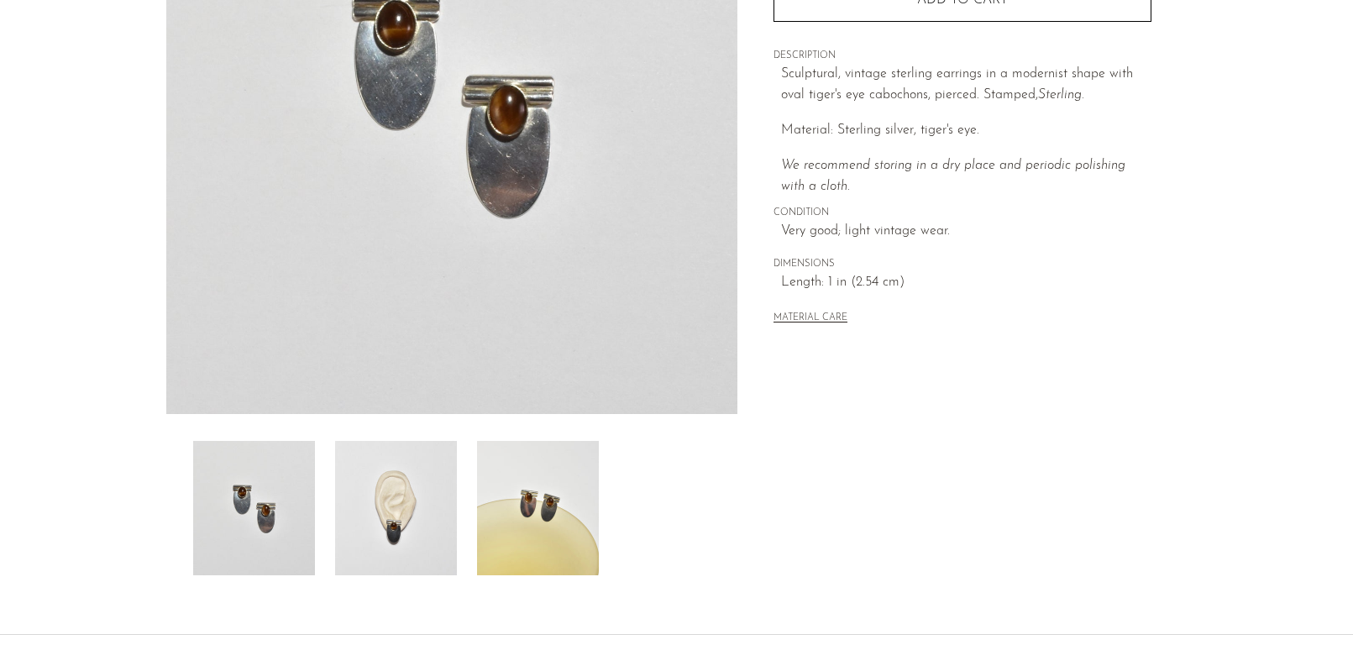
scroll to position [210, 0]
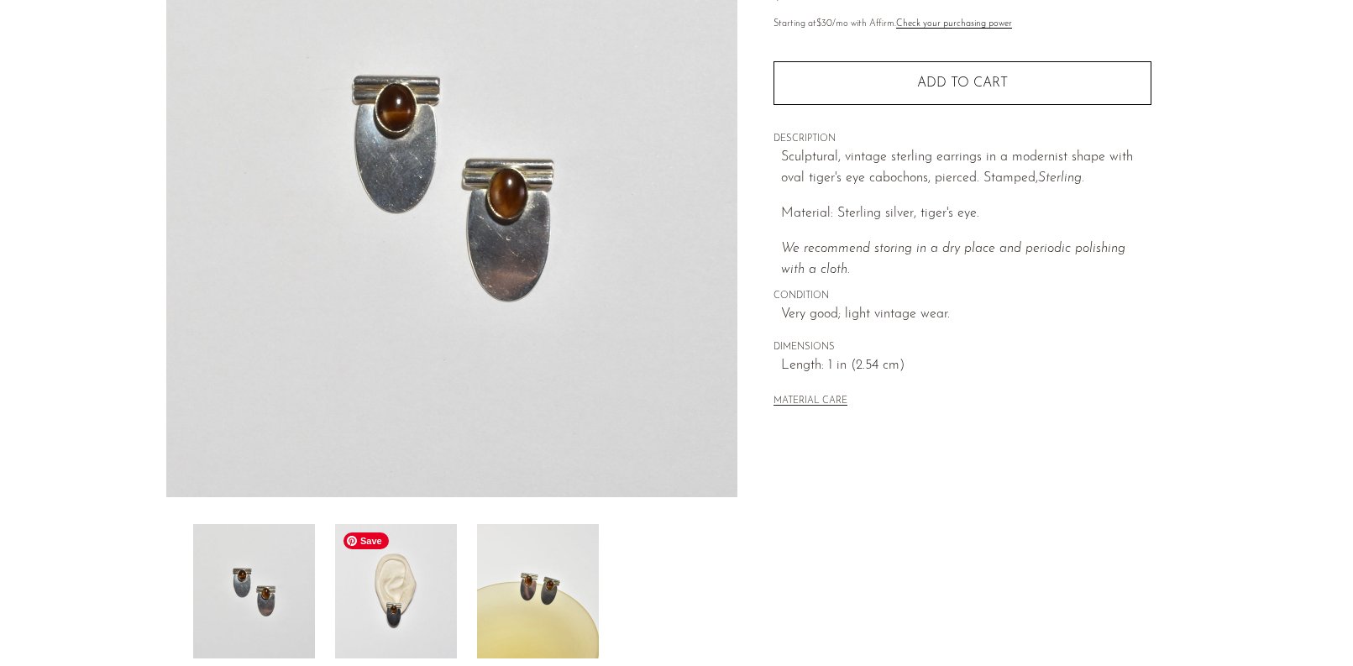
click at [438, 606] on img at bounding box center [396, 591] width 122 height 134
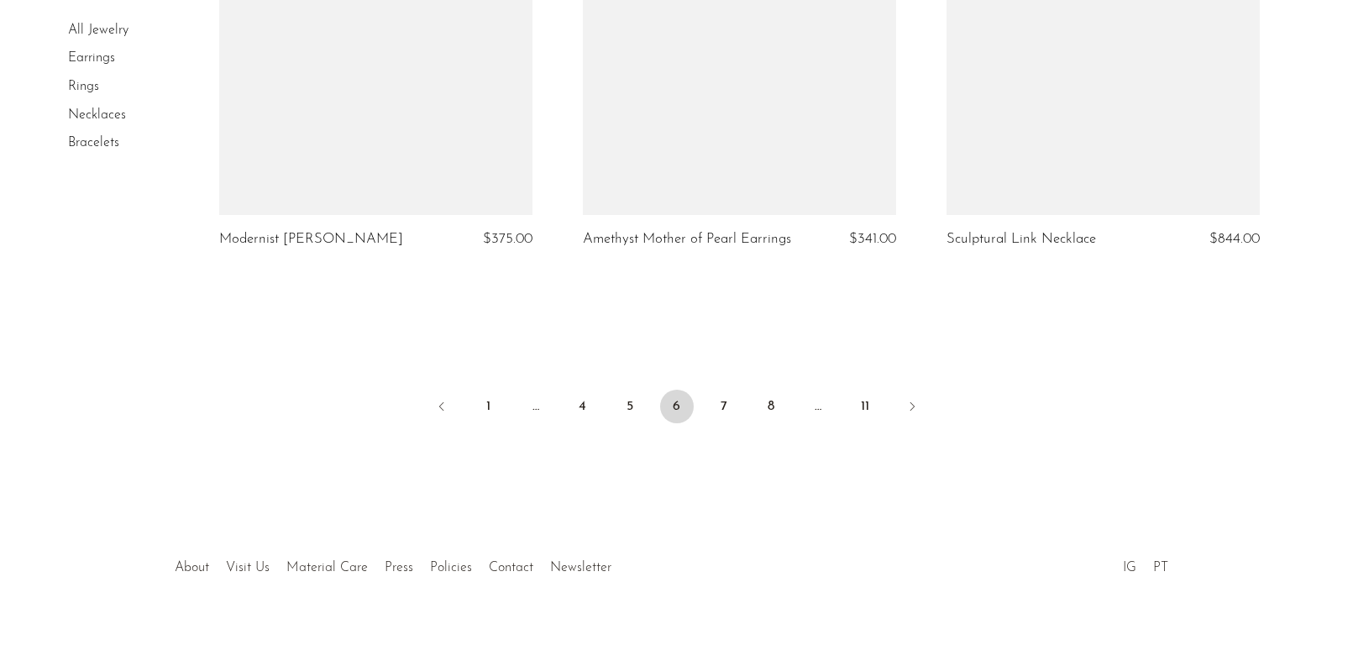
scroll to position [6087, 0]
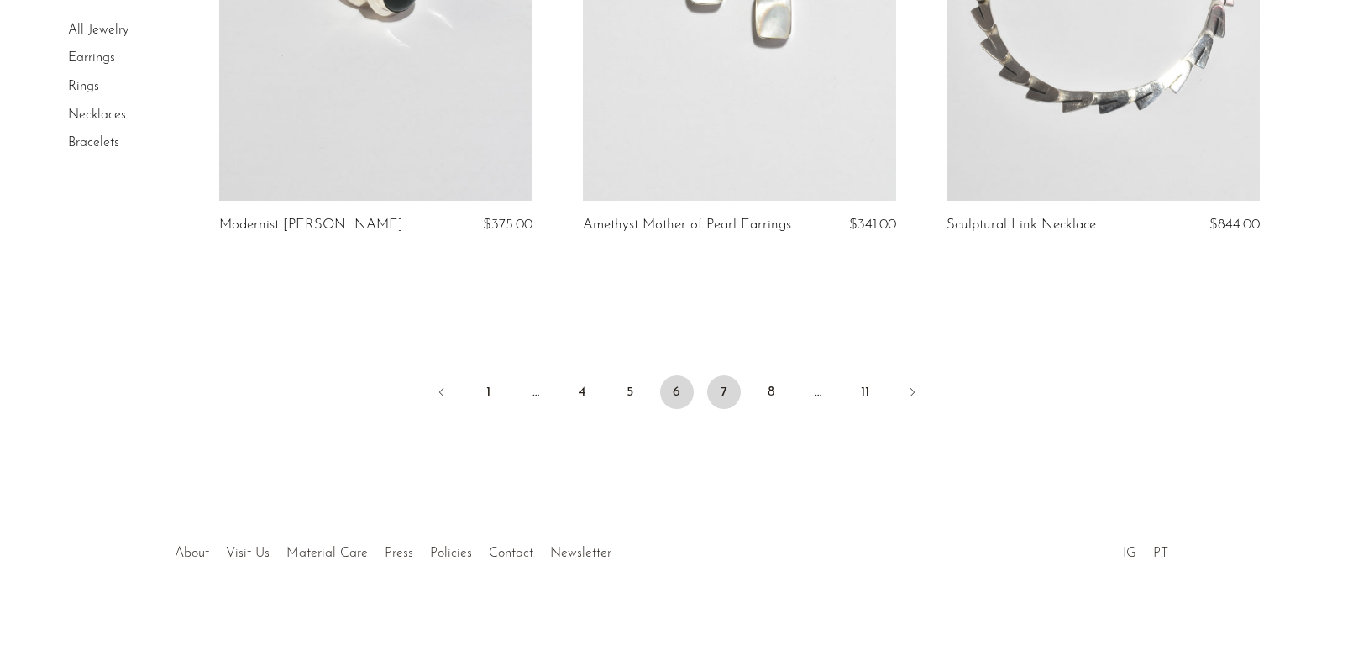
click at [708, 407] on link "7" at bounding box center [724, 392] width 34 height 34
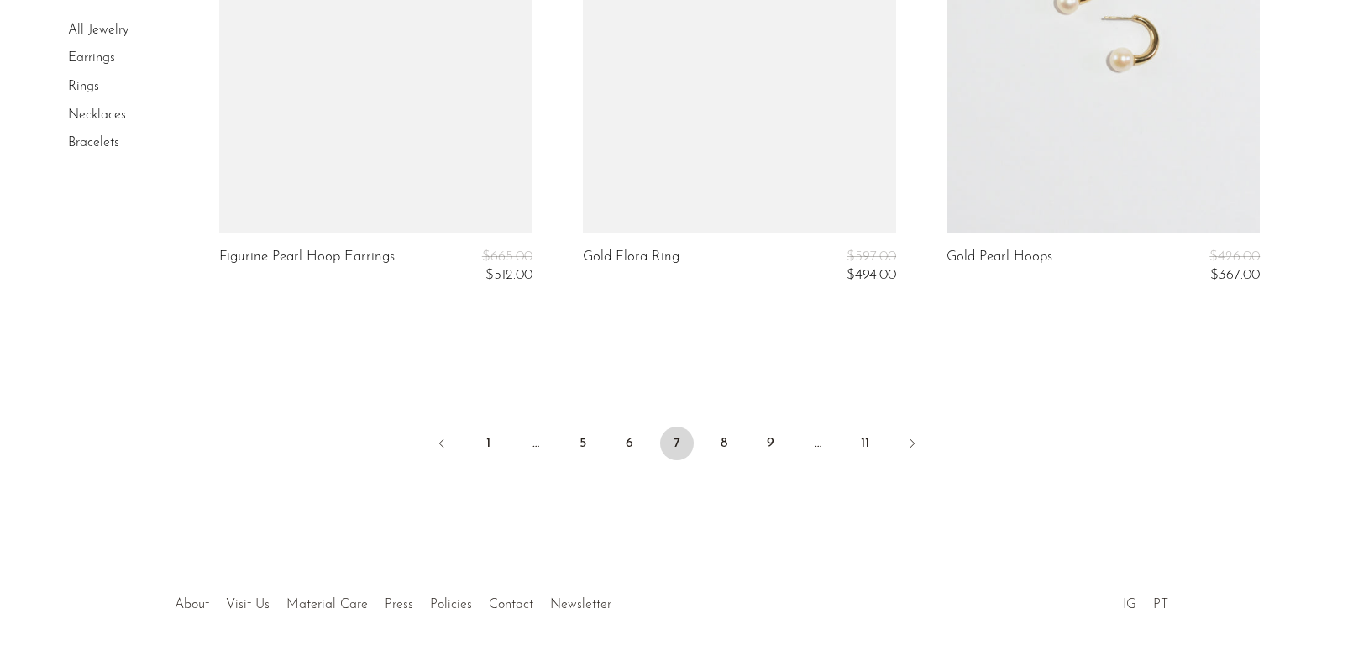
scroll to position [6224, 0]
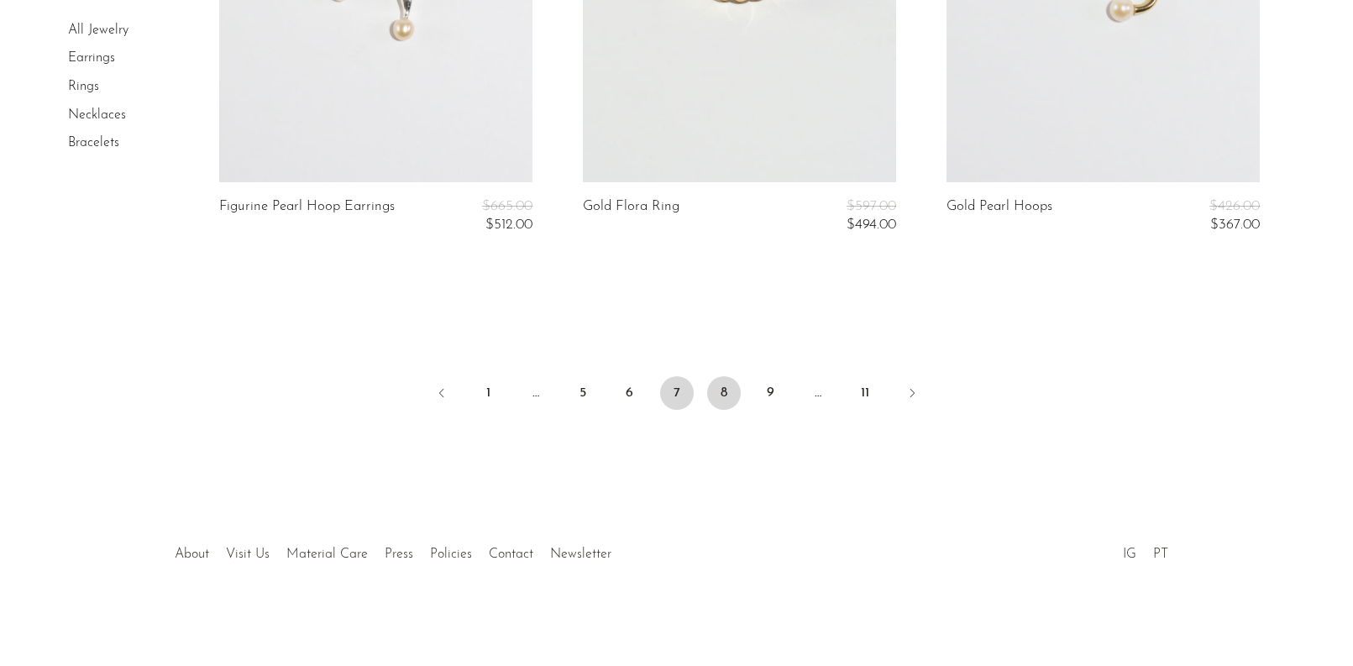
click at [728, 396] on link "8" at bounding box center [724, 393] width 34 height 34
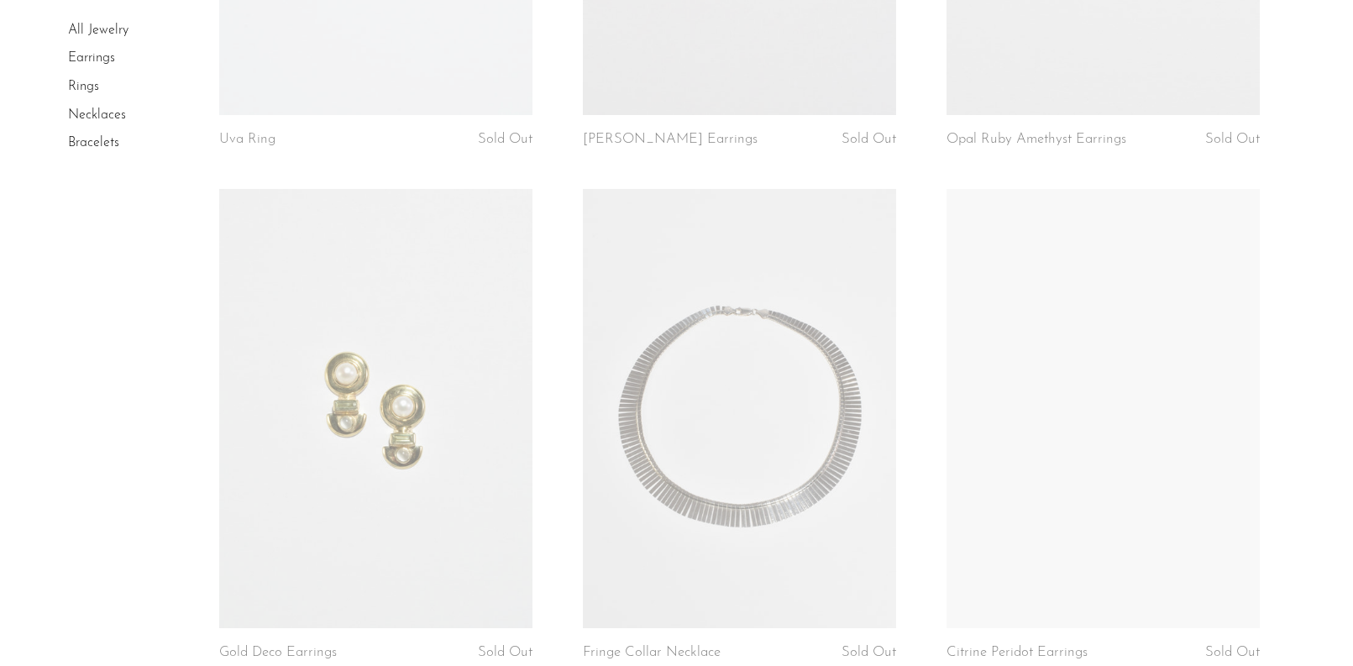
scroll to position [5848, 0]
